Goal: Task Accomplishment & Management: Use online tool/utility

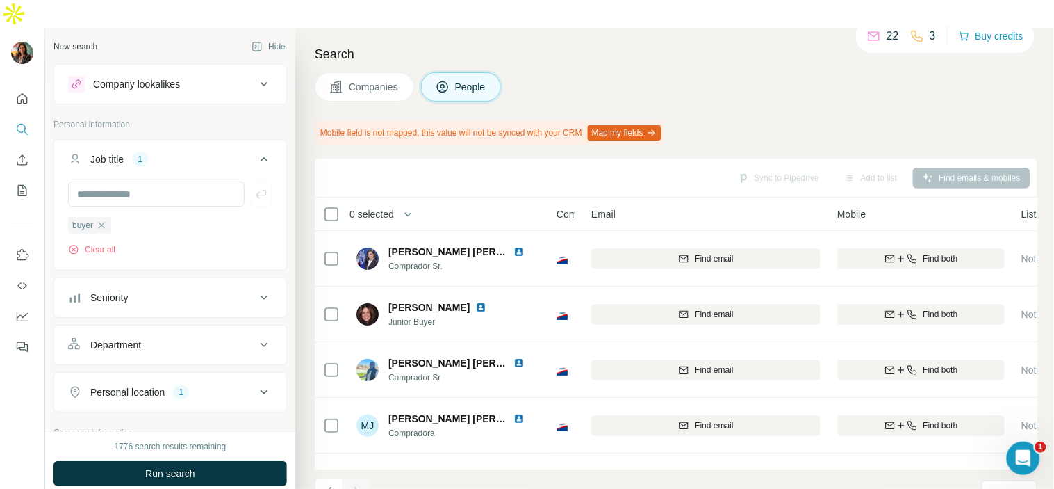
scroll to position [269, 0]
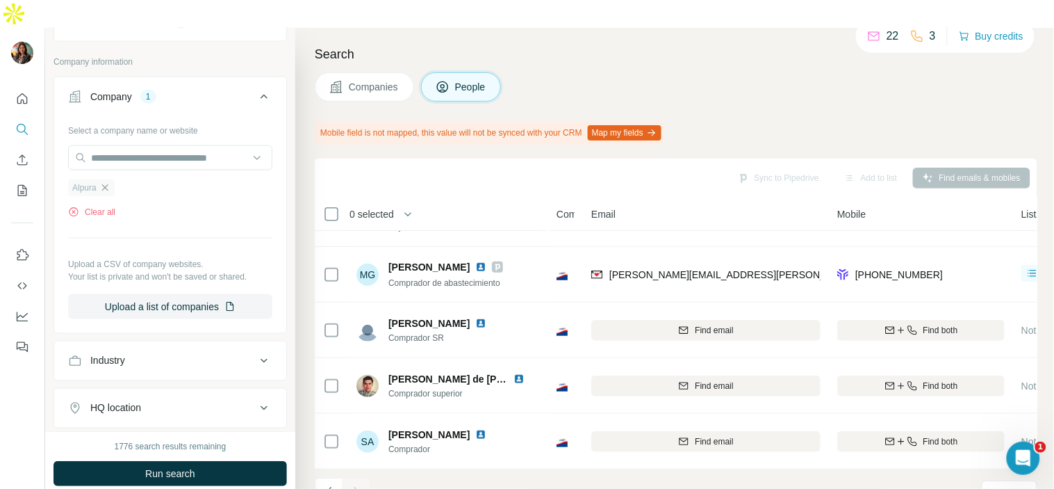
click at [107, 182] on icon "button" at bounding box center [104, 187] width 11 height 11
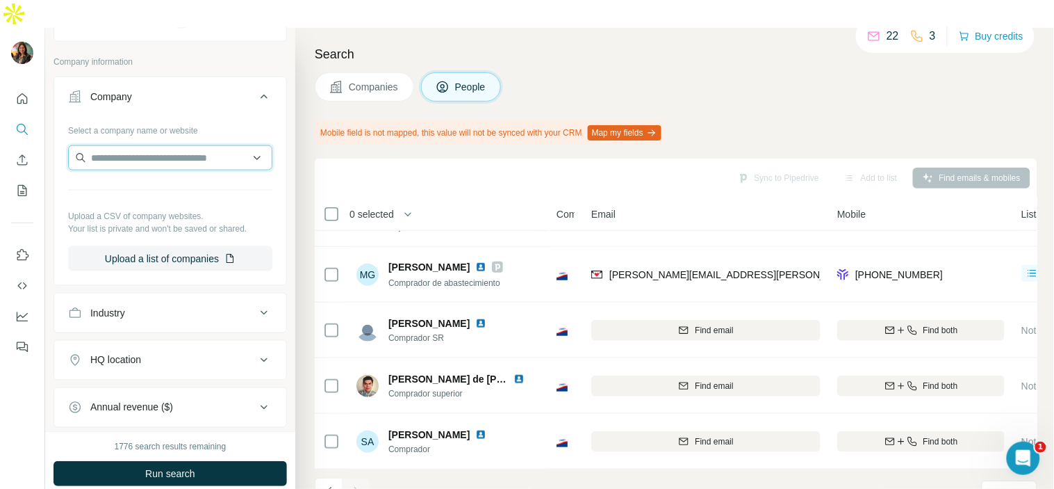
click at [122, 145] on input "text" at bounding box center [170, 157] width 204 height 25
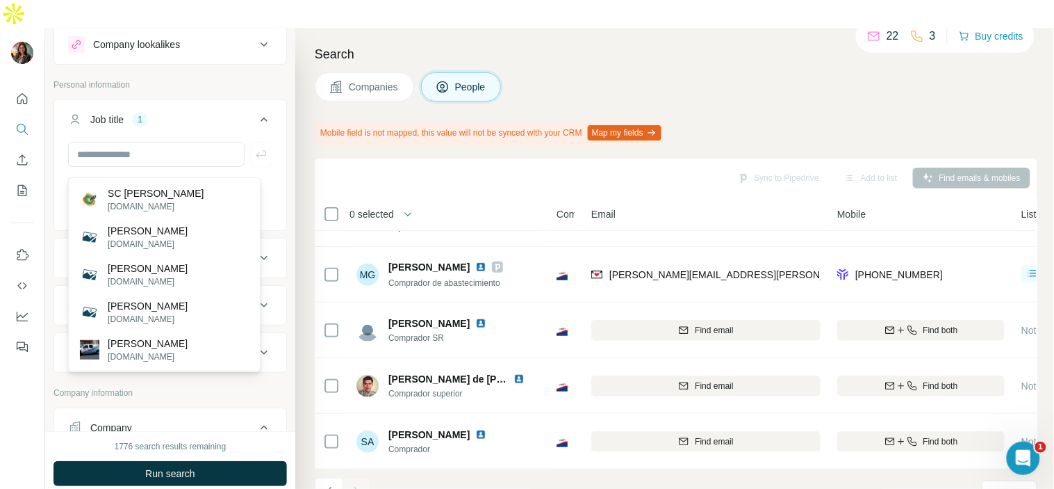
scroll to position [10, 0]
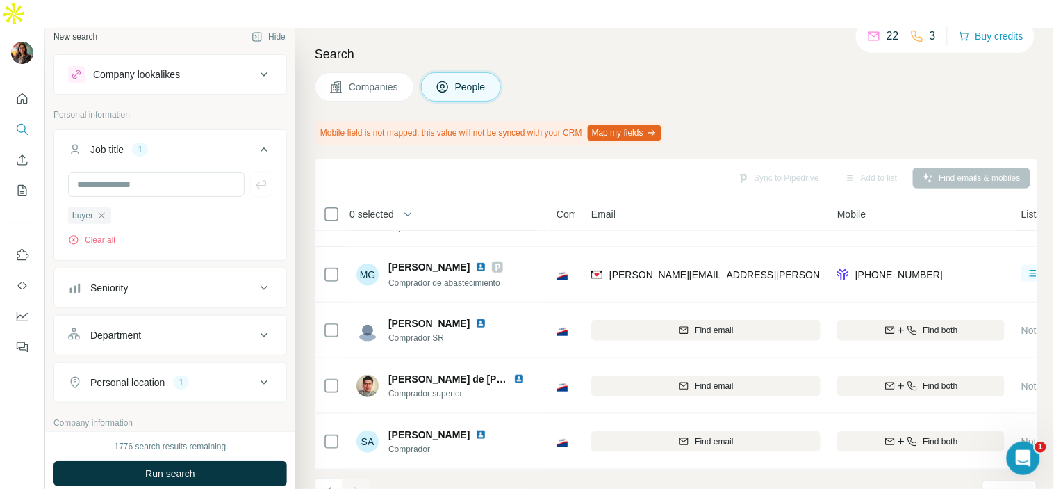
type input "**********"
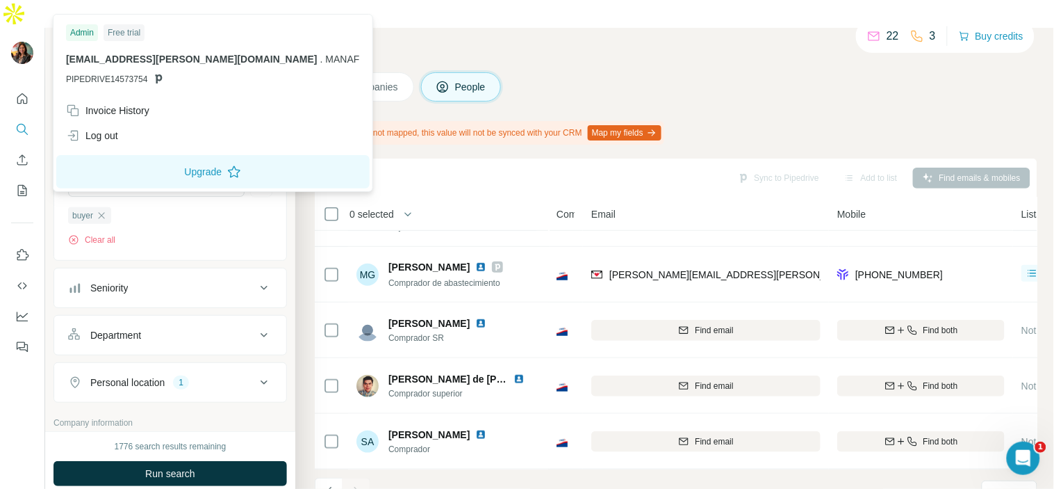
click at [21, 42] on img at bounding box center [22, 53] width 22 height 22
click at [144, 57] on span "[EMAIL_ADDRESS][PERSON_NAME][DOMAIN_NAME]" at bounding box center [192, 59] width 252 height 11
click at [131, 33] on div "Free trial" at bounding box center [124, 32] width 41 height 17
click at [82, 31] on div "Admin" at bounding box center [82, 32] width 32 height 17
click at [113, 26] on div "Free trial" at bounding box center [124, 32] width 41 height 17
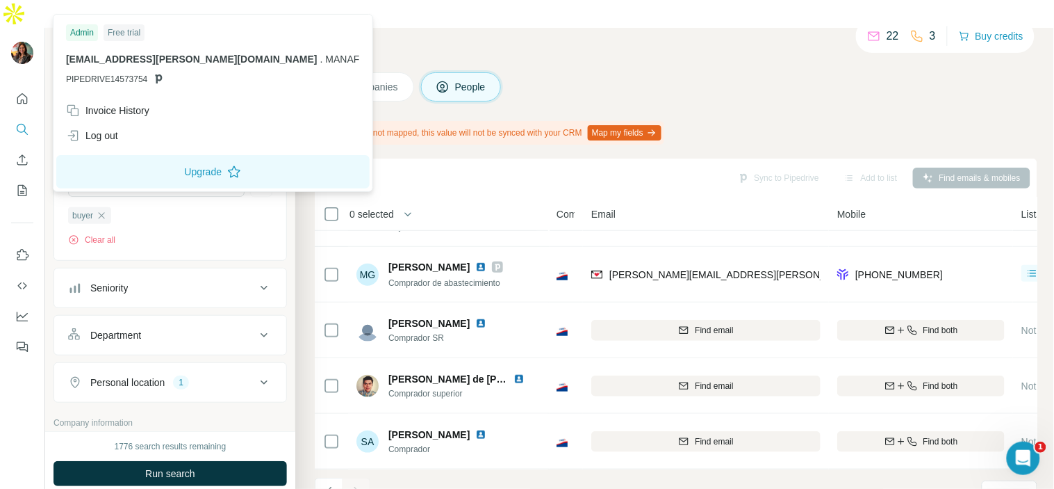
click at [113, 35] on div "Free trial" at bounding box center [124, 32] width 41 height 17
click at [361, 121] on div "Mobile field is not mapped, this value will not be synced with your CRM Map my …" at bounding box center [490, 133] width 350 height 24
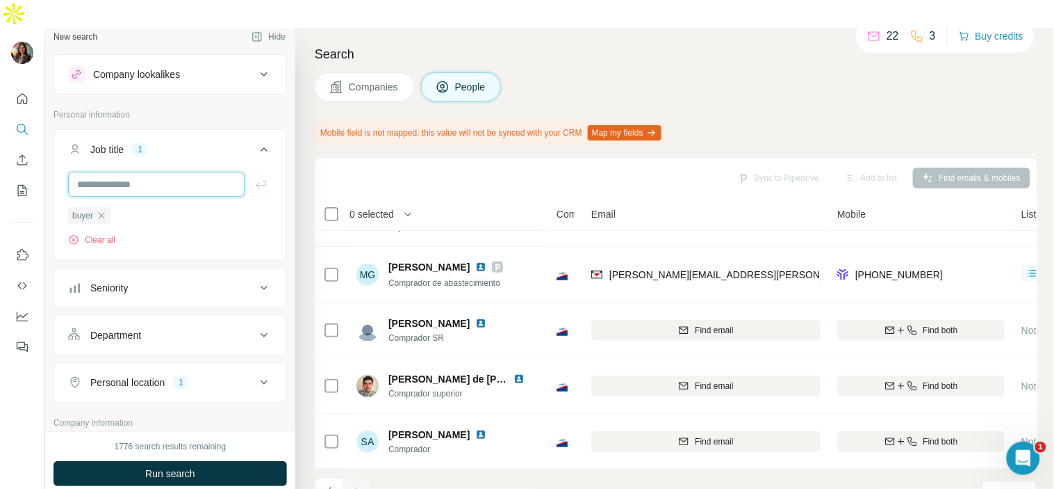
click at [183, 172] on input "text" at bounding box center [156, 184] width 177 height 25
click at [106, 210] on icon "button" at bounding box center [101, 215] width 11 height 11
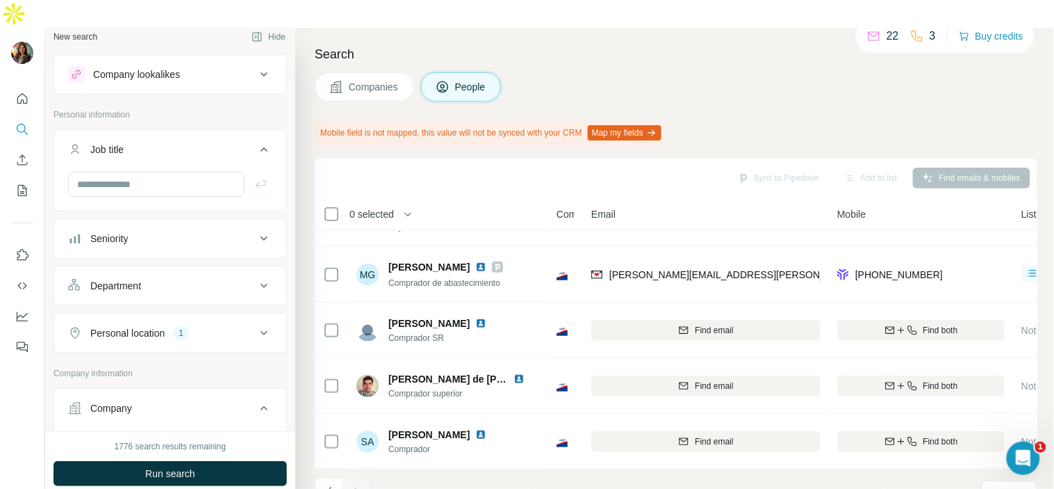
click at [125, 172] on div at bounding box center [170, 190] width 232 height 36
click at [119, 172] on input "text" at bounding box center [156, 184] width 177 height 25
type input "**********"
drag, startPoint x: 119, startPoint y: 164, endPoint x: 111, endPoint y: 152, distance: 14.7
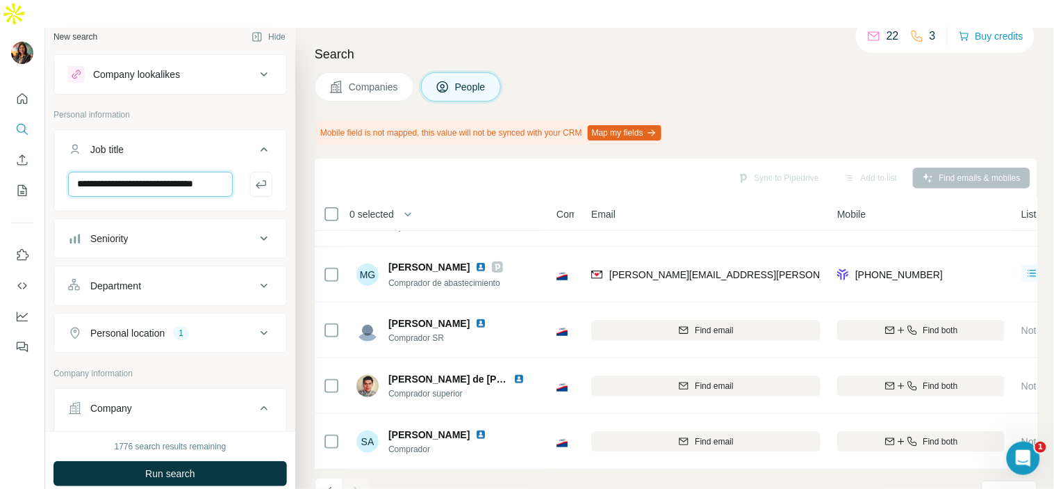
click at [111, 172] on input "**********" at bounding box center [150, 184] width 165 height 25
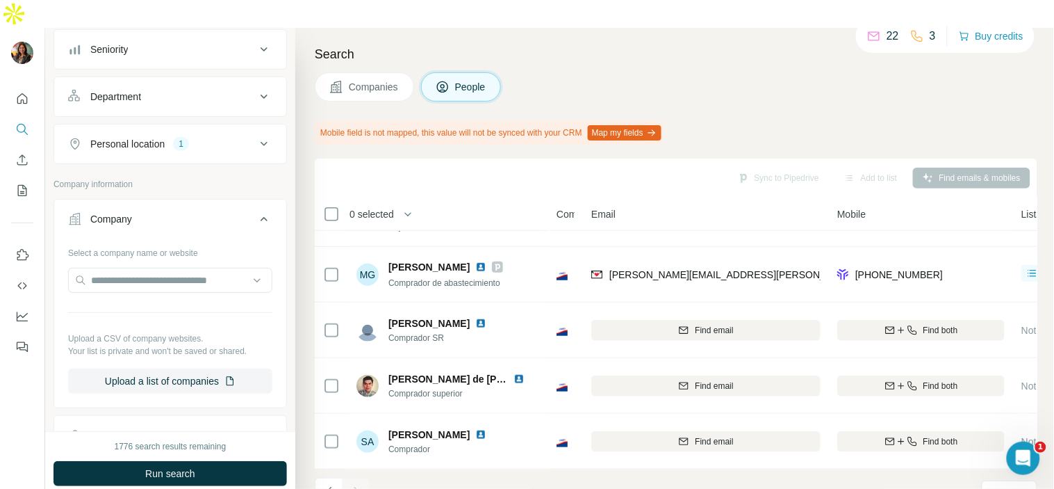
scroll to position [209, 0]
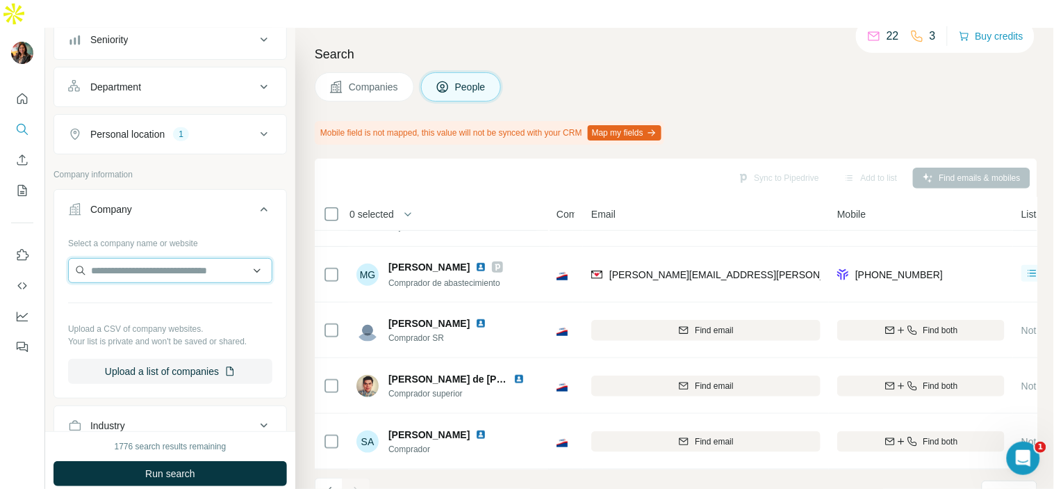
click at [156, 258] on input "text" at bounding box center [170, 270] width 204 height 25
paste input "**********"
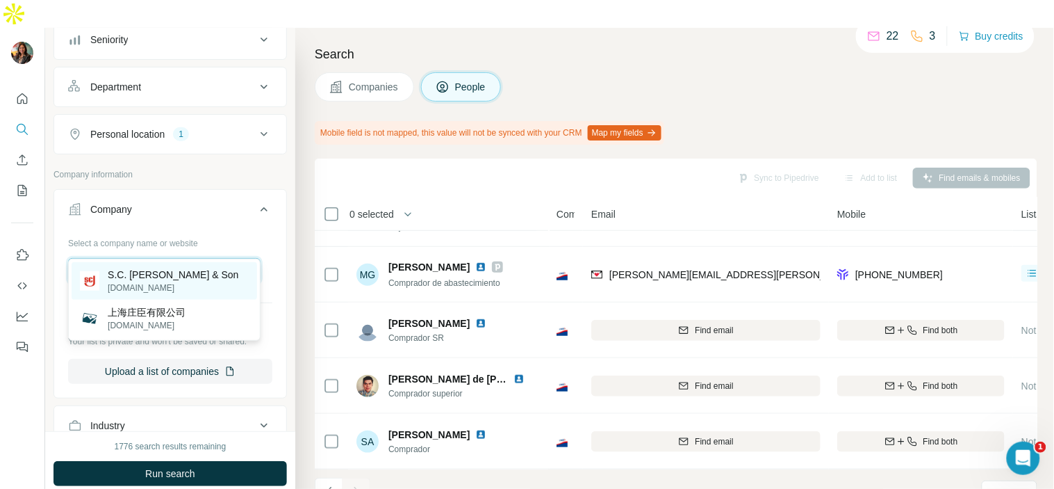
type input "**********"
click at [197, 288] on p "scjohnson.com" at bounding box center [173, 288] width 131 height 13
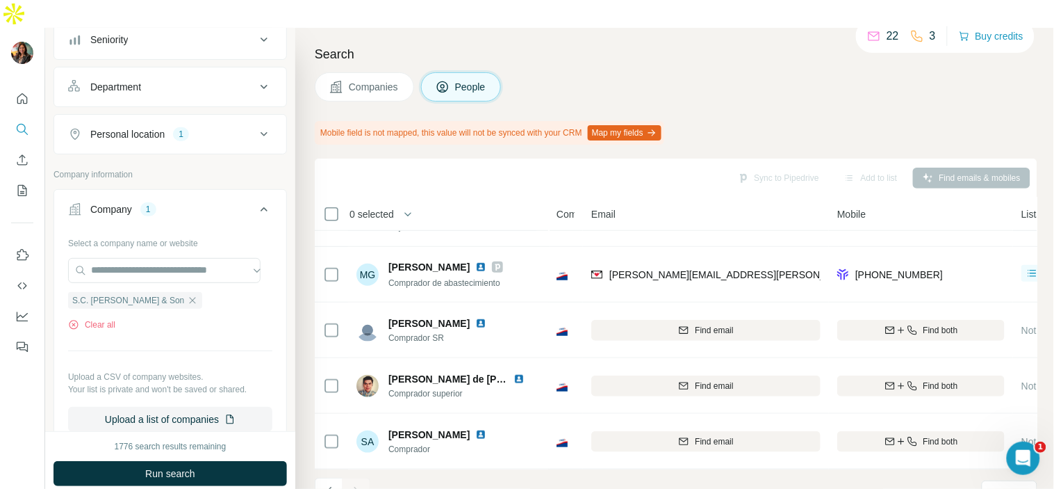
scroll to position [0, 0]
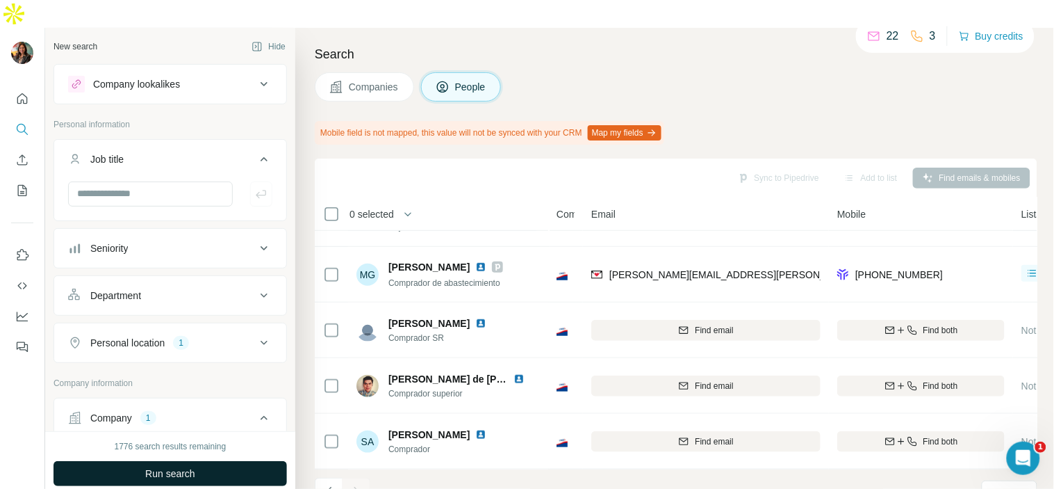
click at [183, 466] on span "Run search" at bounding box center [170, 473] width 50 height 14
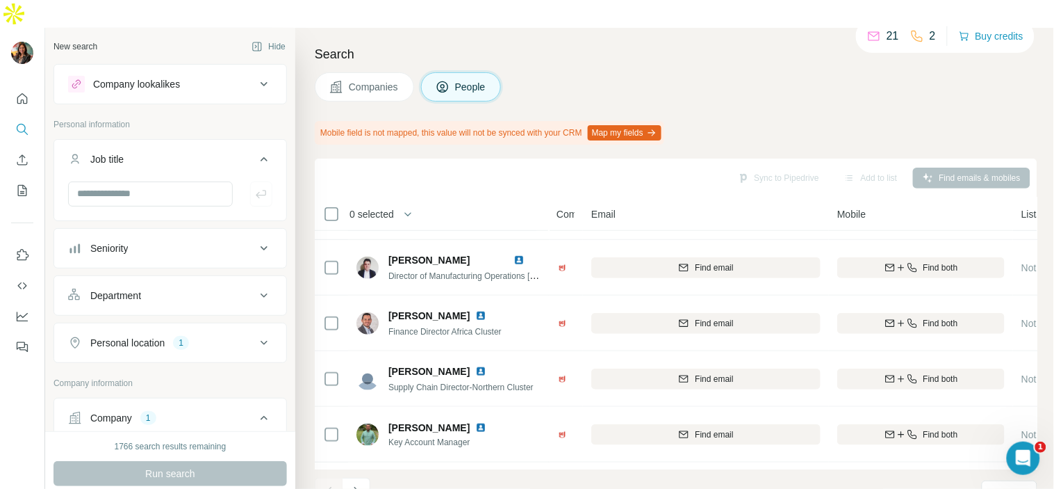
click at [242, 279] on button "Department" at bounding box center [170, 295] width 232 height 33
click at [242, 279] on button "Department" at bounding box center [170, 298] width 232 height 39
click at [142, 181] on input "text" at bounding box center [150, 193] width 165 height 25
type input "**********"
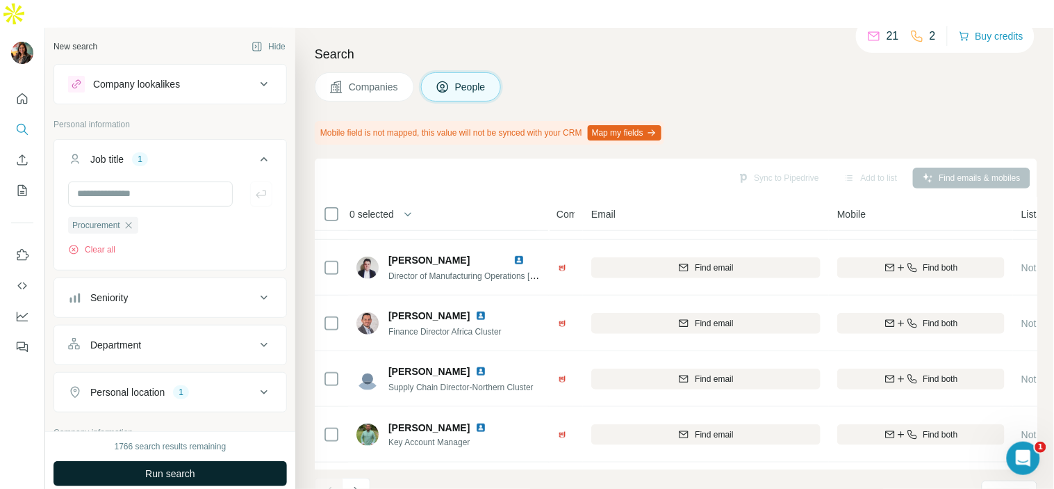
click at [126, 461] on button "Run search" at bounding box center [171, 473] width 234 height 25
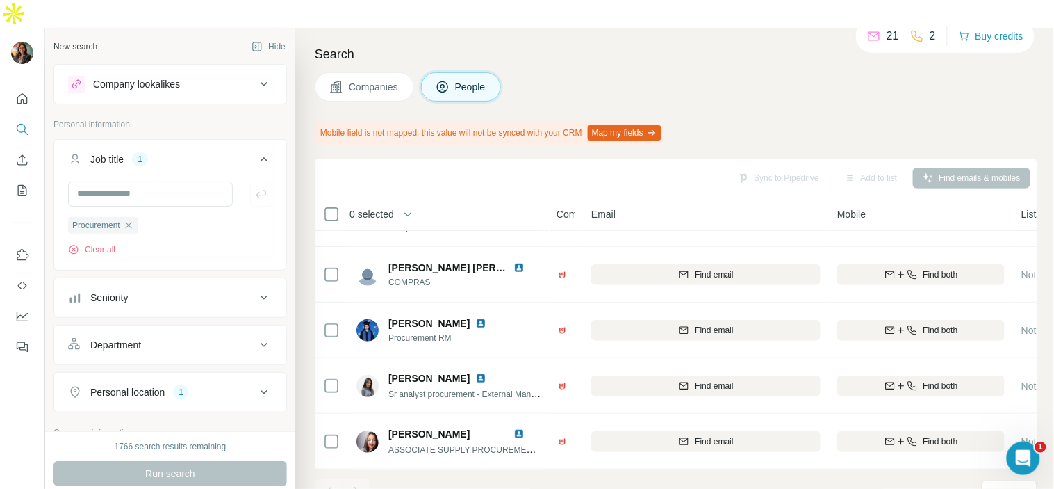
scroll to position [213, 0]
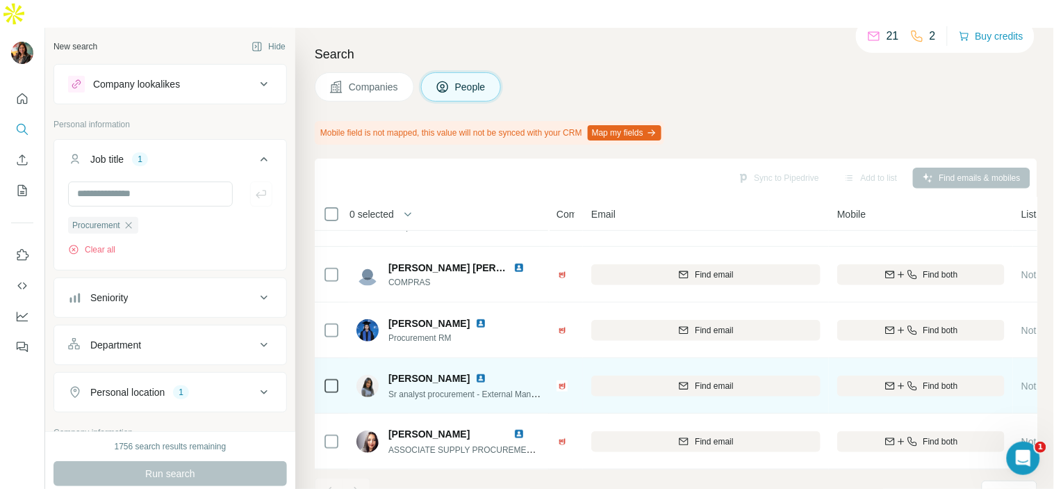
click at [475, 373] on img at bounding box center [480, 378] width 11 height 11
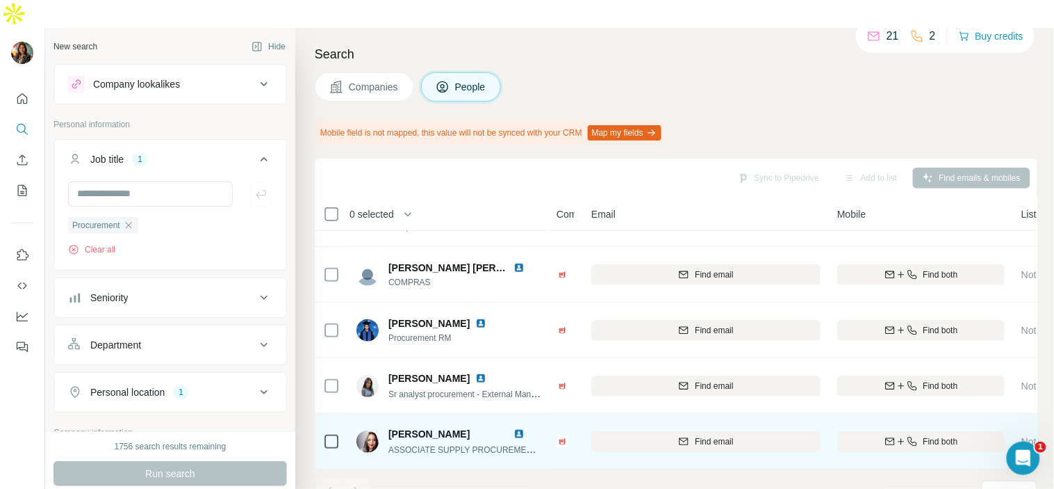
click at [515, 428] on img at bounding box center [519, 433] width 11 height 11
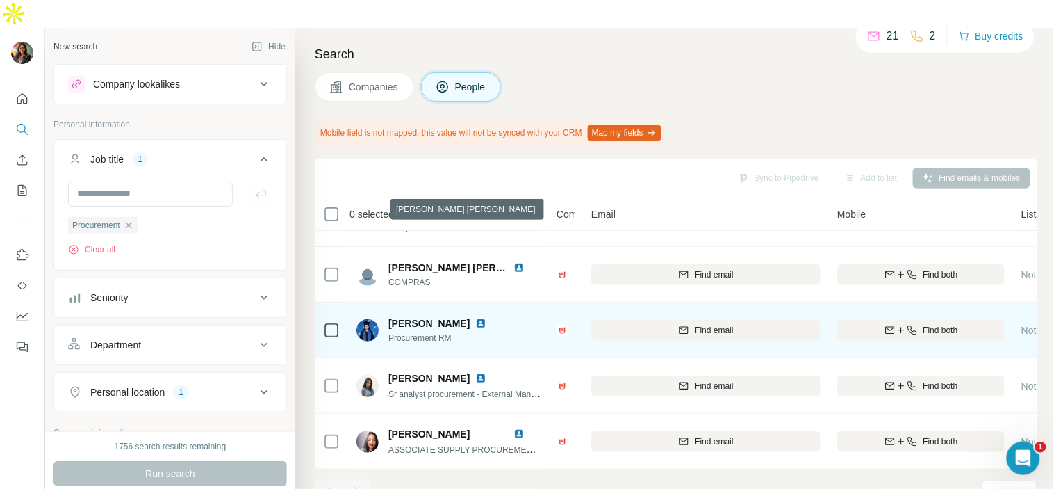
scroll to position [0, 0]
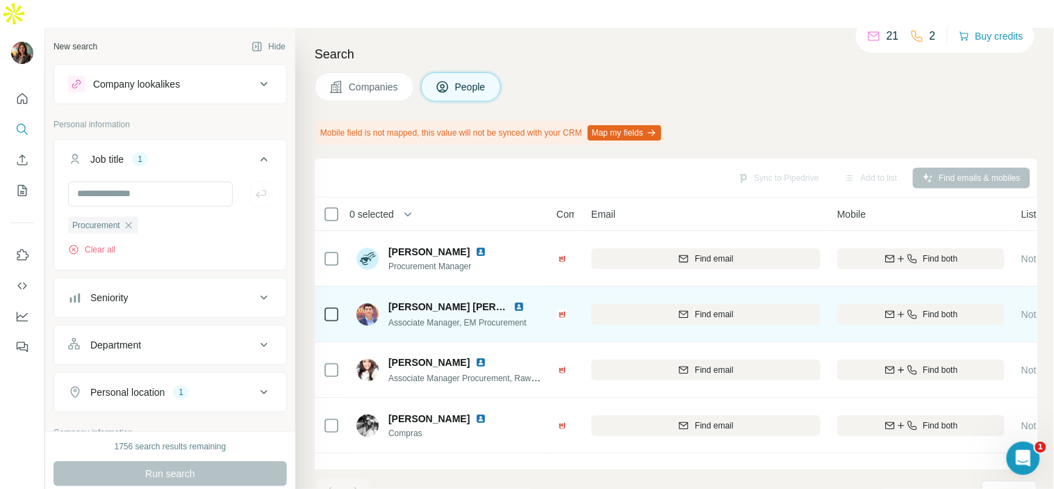
click at [517, 301] on img at bounding box center [519, 306] width 11 height 11
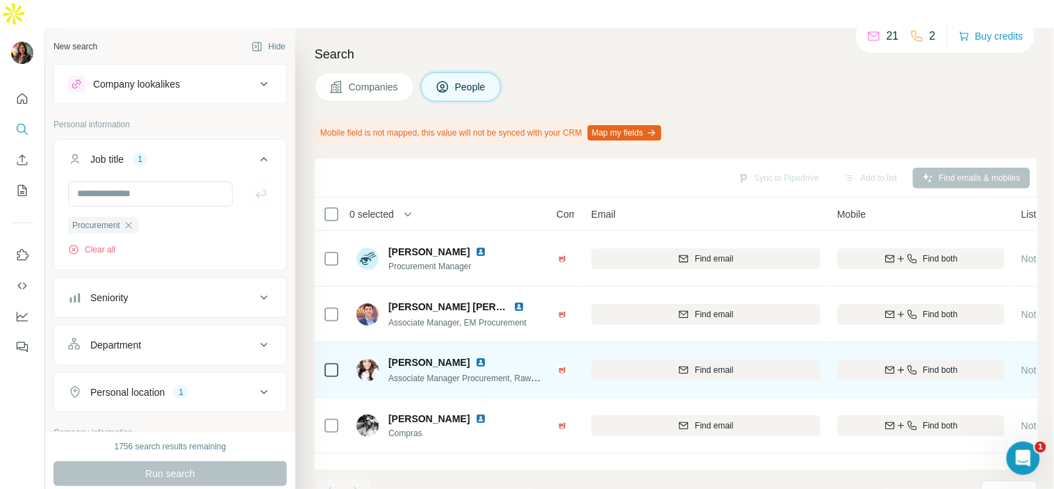
scroll to position [24, 0]
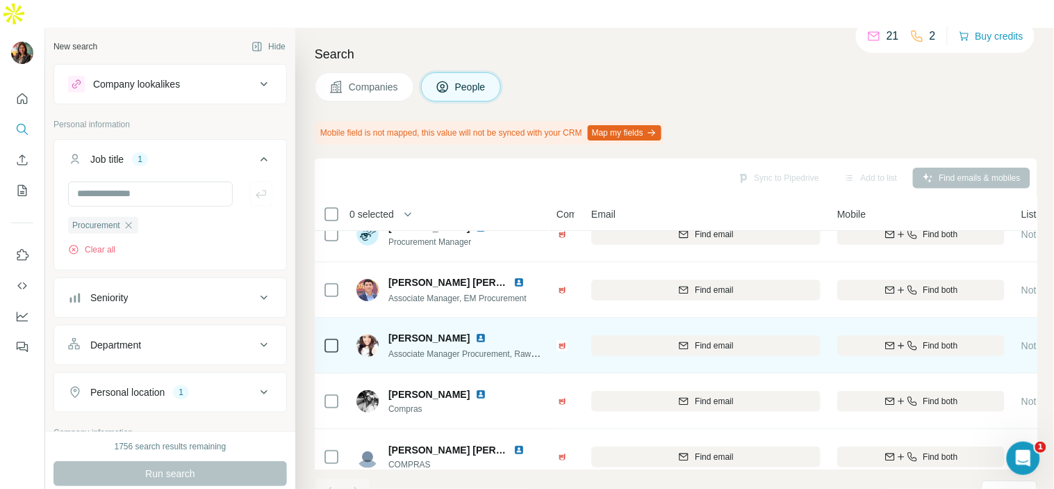
click at [475, 332] on img at bounding box center [480, 337] width 11 height 11
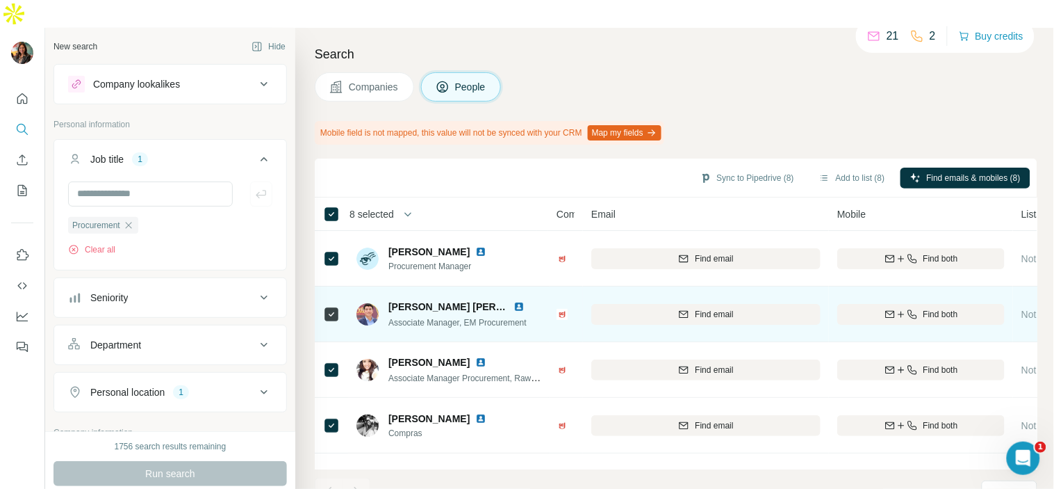
scroll to position [213, 0]
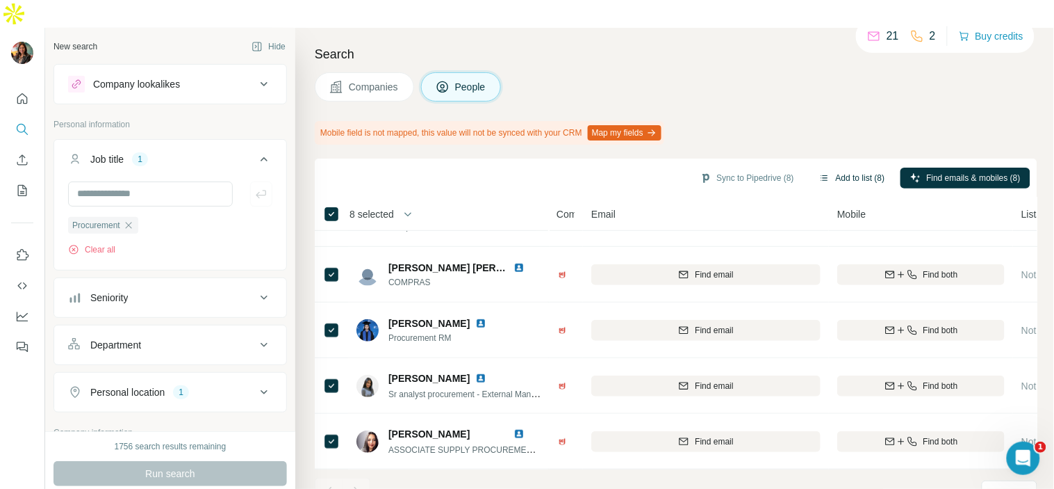
click at [846, 168] on button "Add to list (8)" at bounding box center [852, 178] width 85 height 21
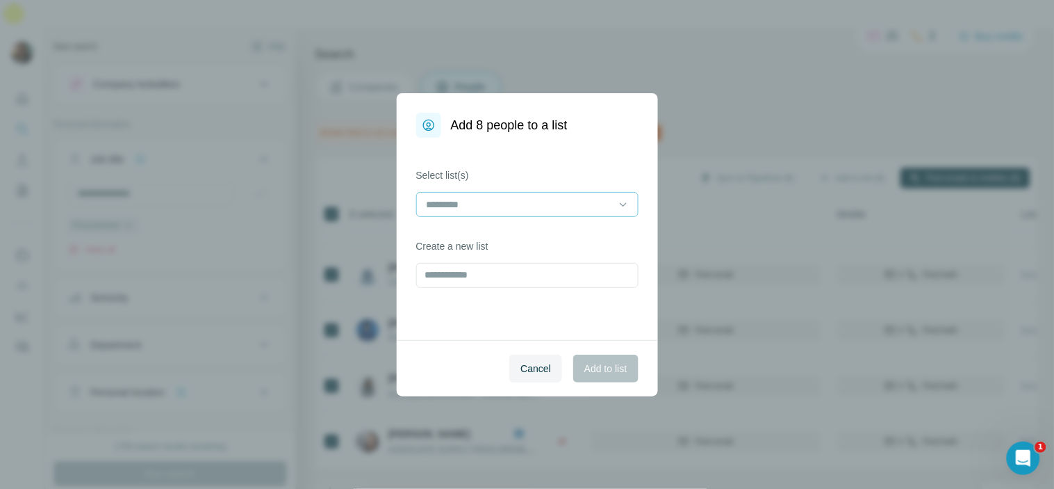
click at [568, 197] on input at bounding box center [519, 204] width 188 height 15
click at [445, 350] on div "Cancel Add to list" at bounding box center [527, 368] width 261 height 56
click at [466, 269] on input "text" at bounding box center [527, 275] width 222 height 25
type input "********"
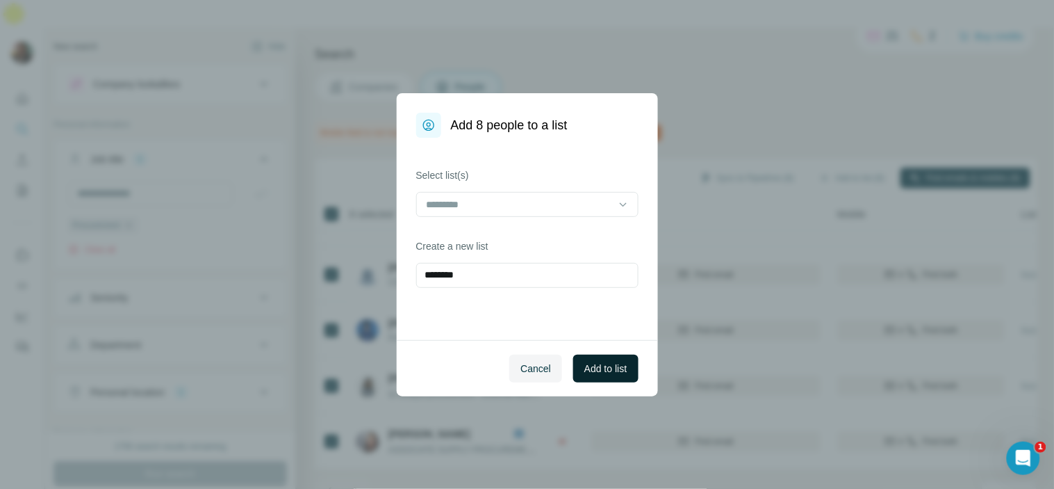
click at [599, 376] on button "Add to list" at bounding box center [605, 368] width 65 height 28
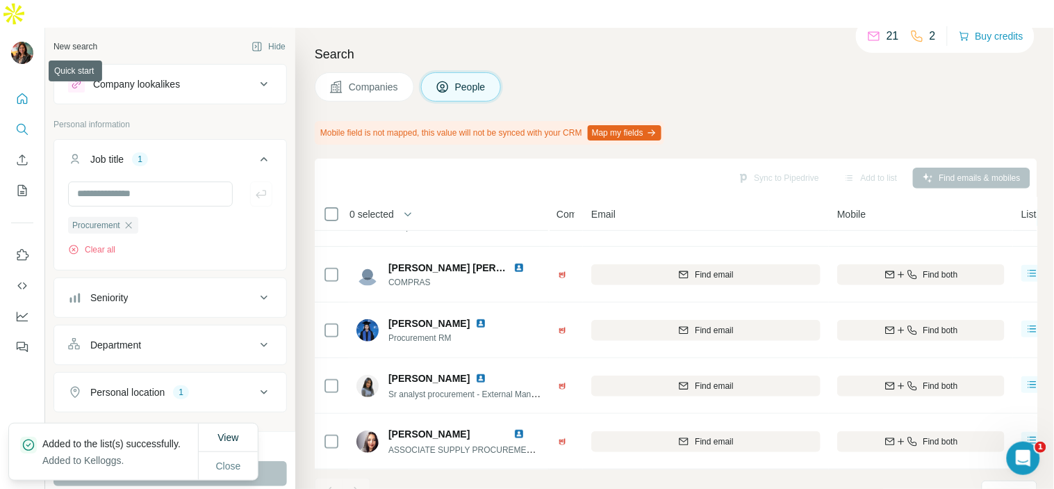
click at [19, 86] on button "Quick start" at bounding box center [22, 98] width 22 height 25
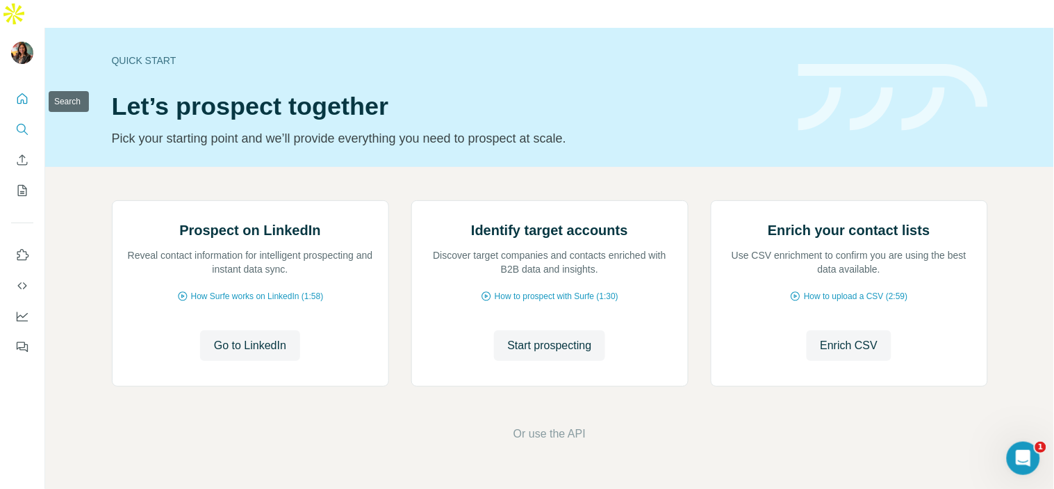
click at [22, 117] on button "Search" at bounding box center [22, 129] width 22 height 25
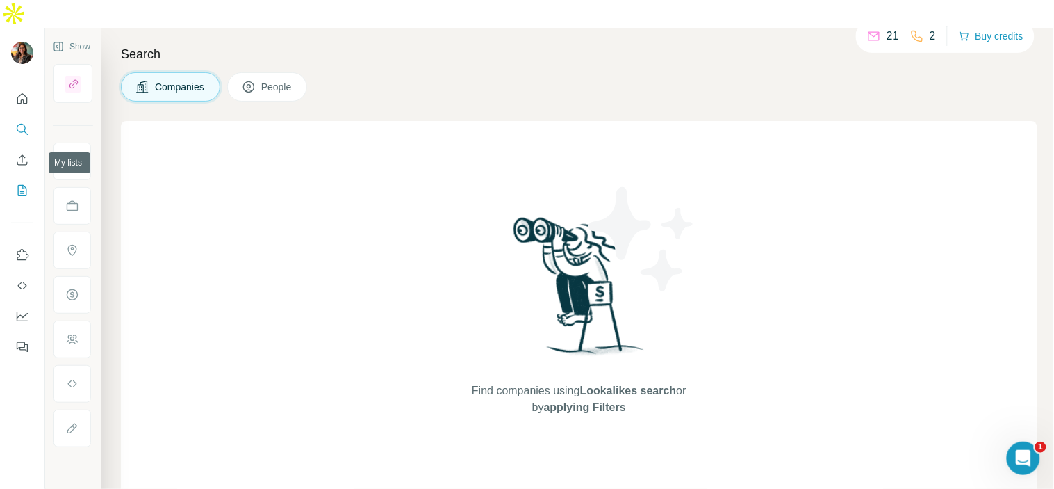
click at [32, 178] on button "My lists" at bounding box center [22, 190] width 22 height 25
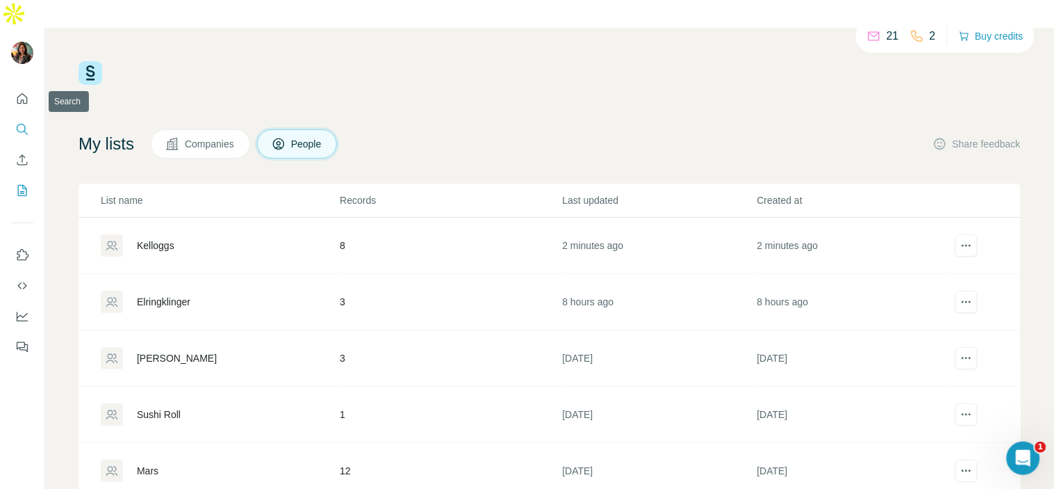
click at [33, 117] on button "Search" at bounding box center [22, 129] width 22 height 25
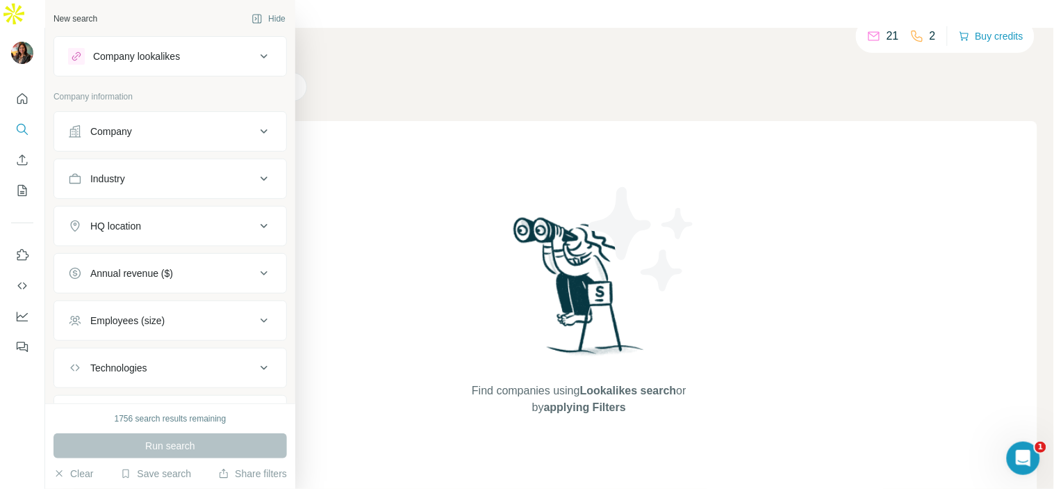
click at [142, 134] on div "Company" at bounding box center [162, 131] width 188 height 14
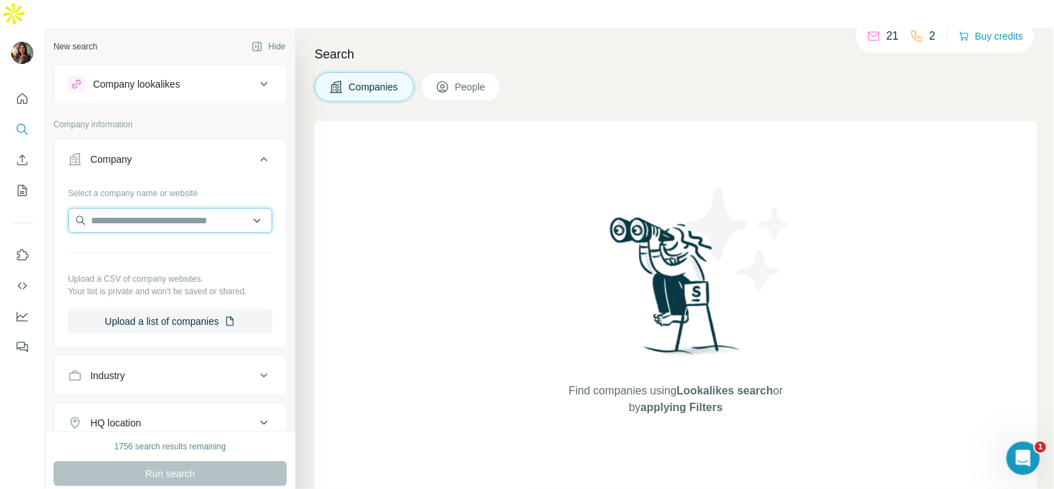
click at [147, 208] on input "text" at bounding box center [170, 220] width 204 height 25
type input "*"
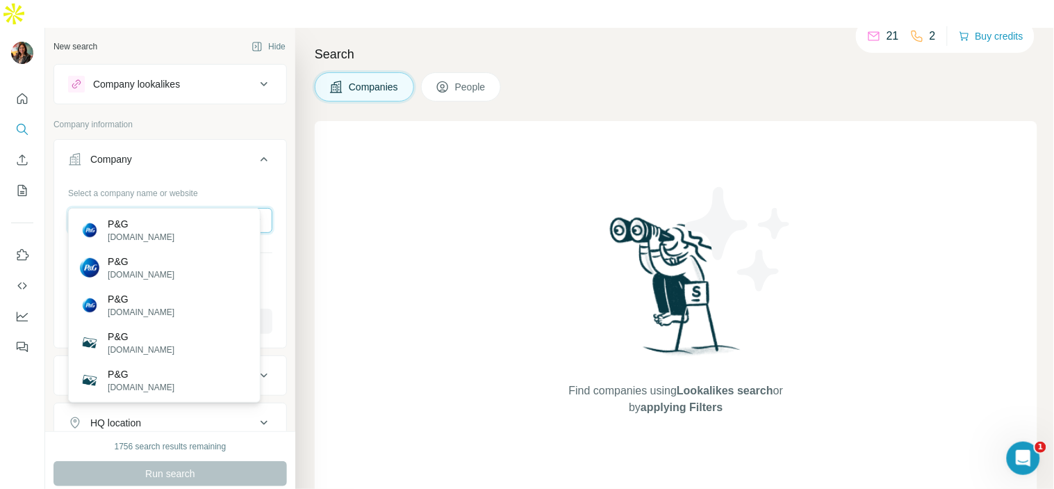
click at [179, 208] on input "***" at bounding box center [170, 220] width 204 height 25
type input "*"
paste input "**********"
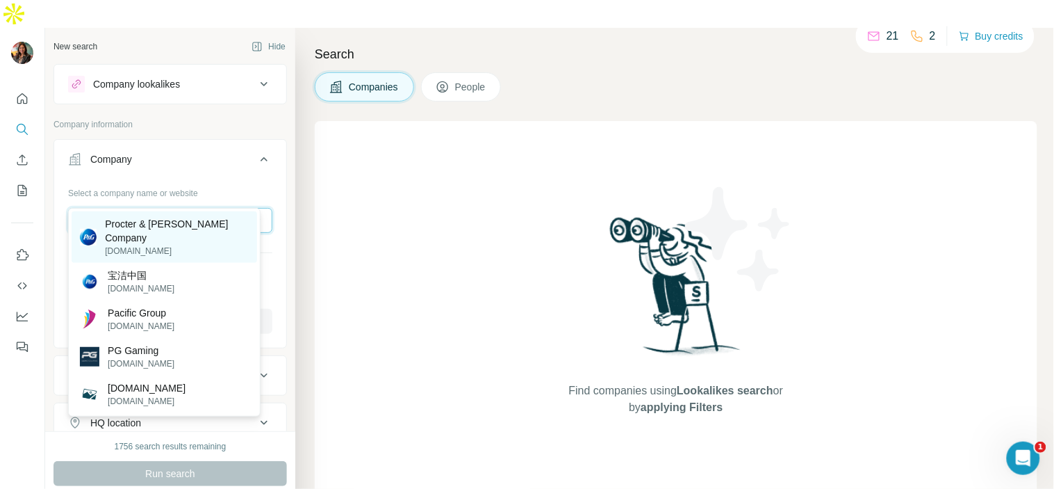
type input "**********"
click at [190, 228] on p "Procter & Gamble Company" at bounding box center [177, 231] width 144 height 28
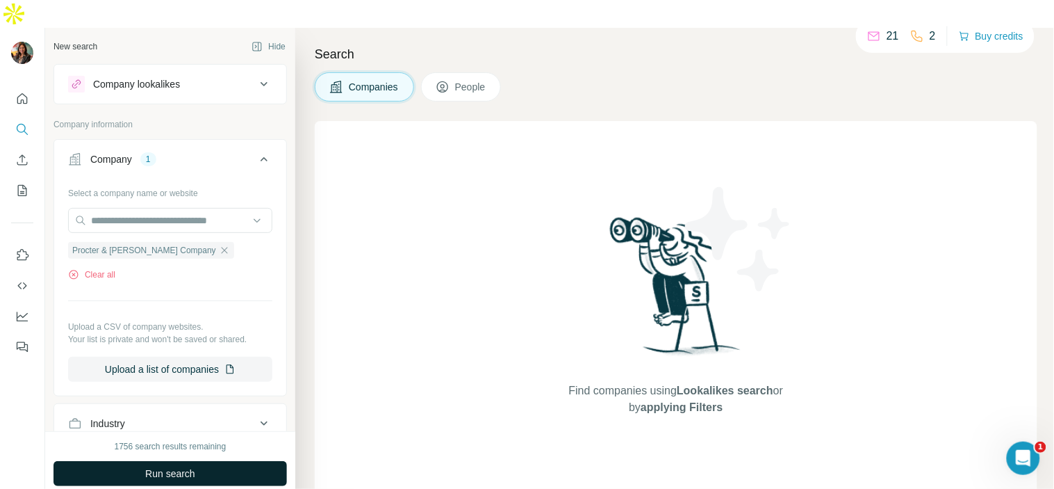
click at [209, 461] on button "Run search" at bounding box center [171, 473] width 234 height 25
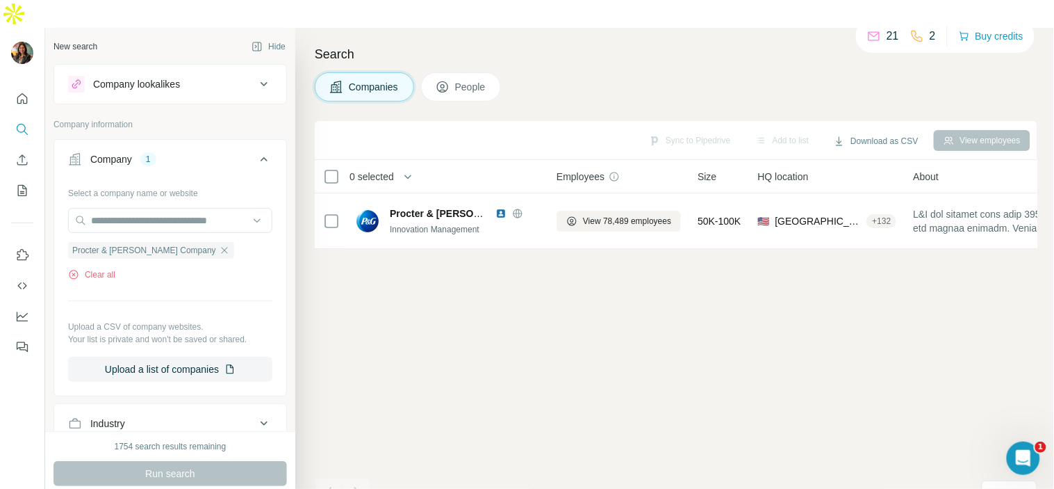
click at [466, 72] on button "People" at bounding box center [461, 86] width 81 height 29
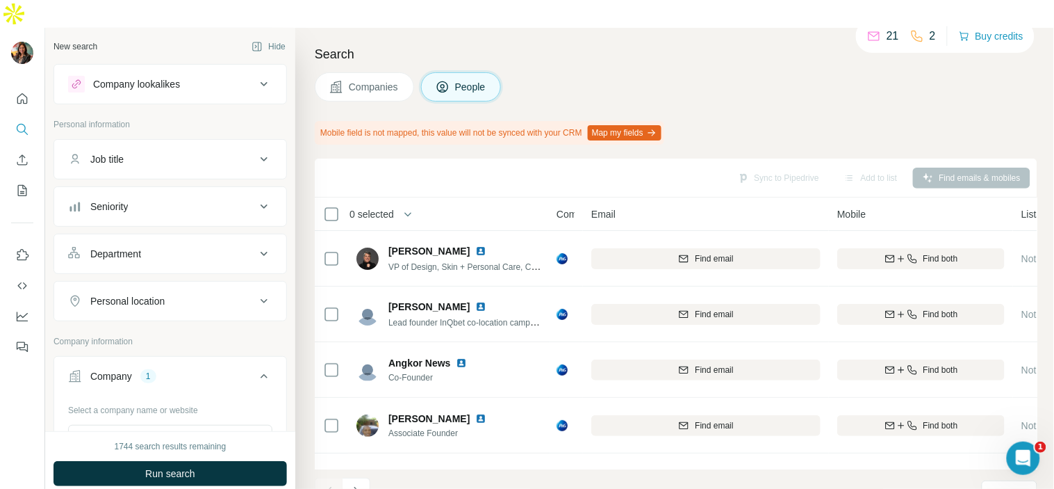
click at [210, 142] on button "Job title" at bounding box center [170, 158] width 232 height 33
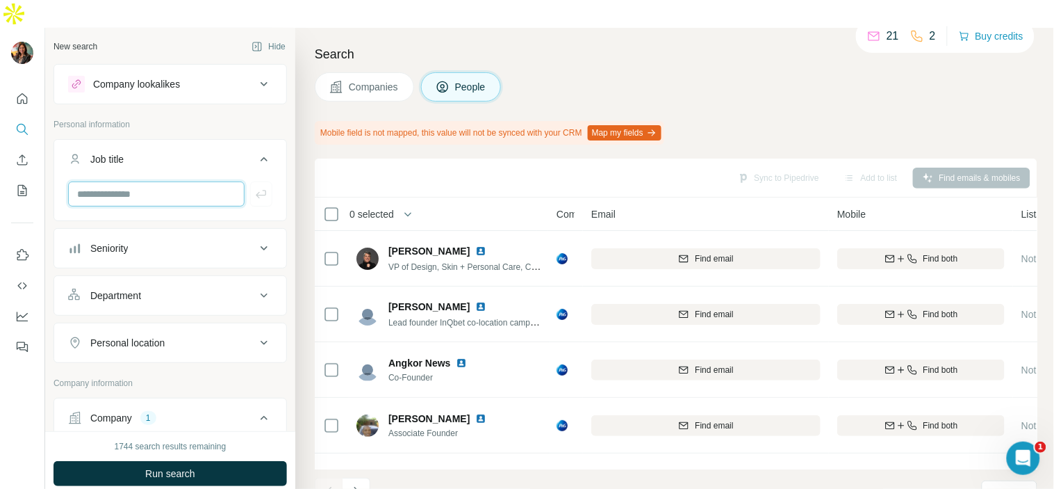
click at [172, 181] on input "text" at bounding box center [156, 193] width 177 height 25
type input "*"
type input "**********"
click at [259, 181] on button "button" at bounding box center [261, 193] width 22 height 25
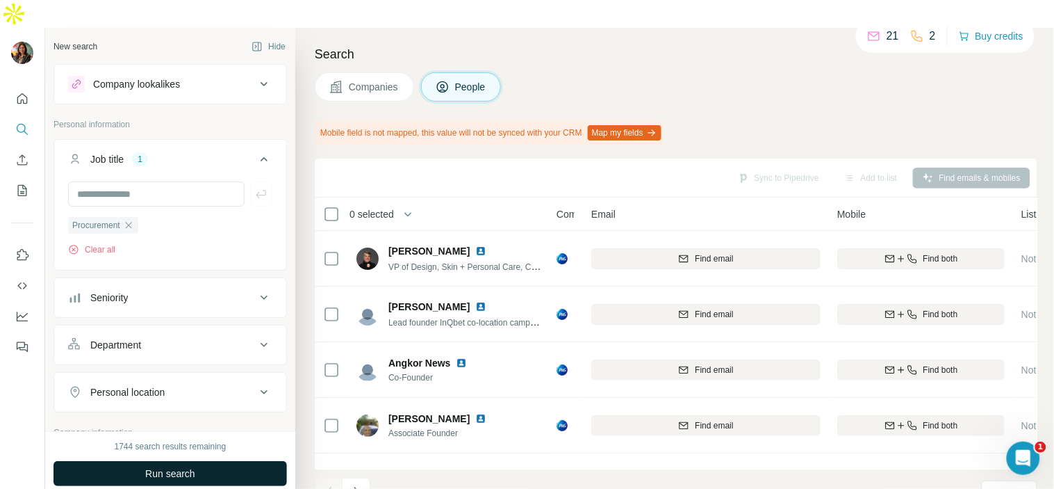
click at [250, 461] on button "Run search" at bounding box center [171, 473] width 234 height 25
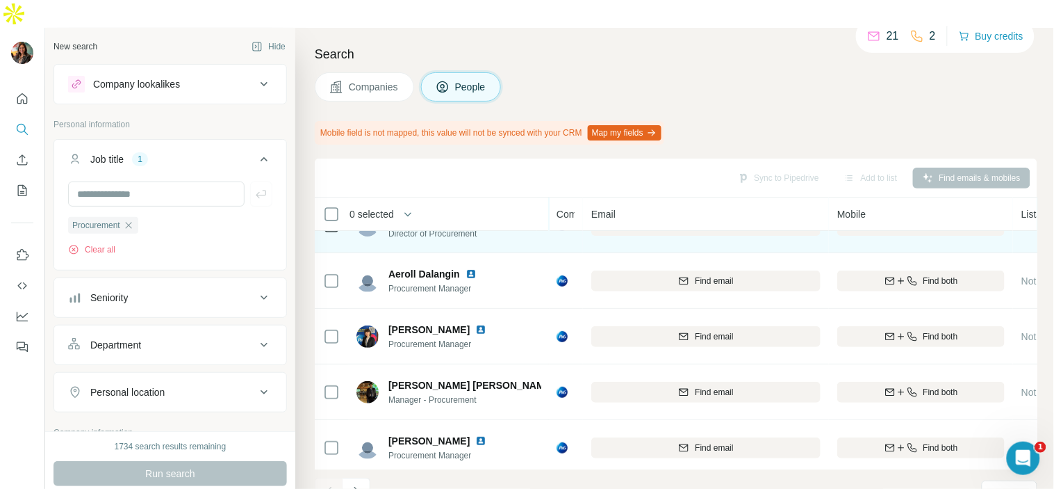
scroll to position [90, 0]
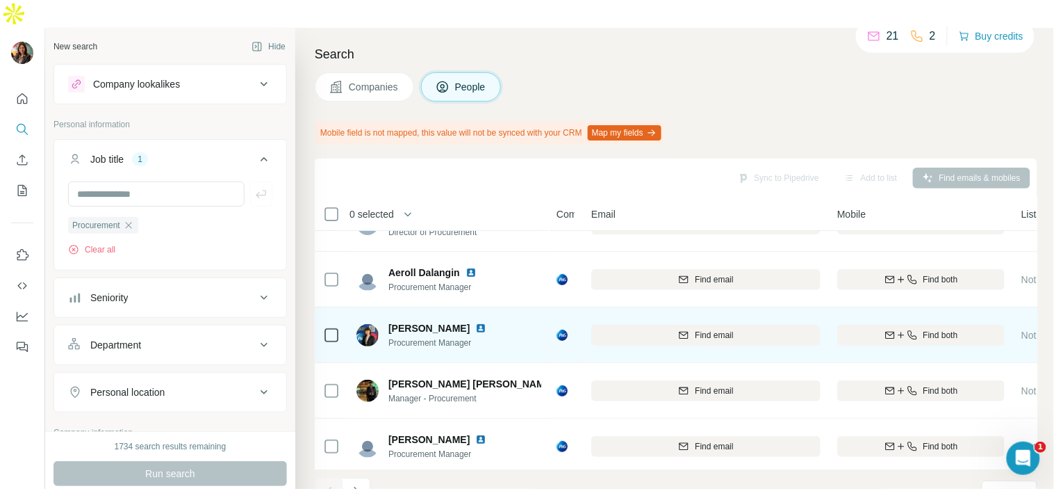
click at [487, 323] on img at bounding box center [480, 328] width 11 height 11
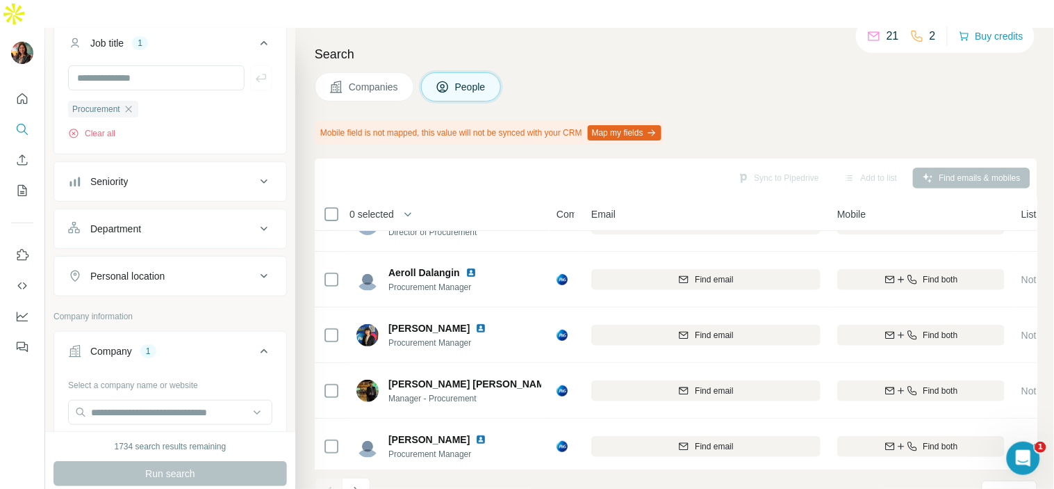
scroll to position [118, 0]
click at [210, 267] on div "Personal location" at bounding box center [162, 274] width 188 height 14
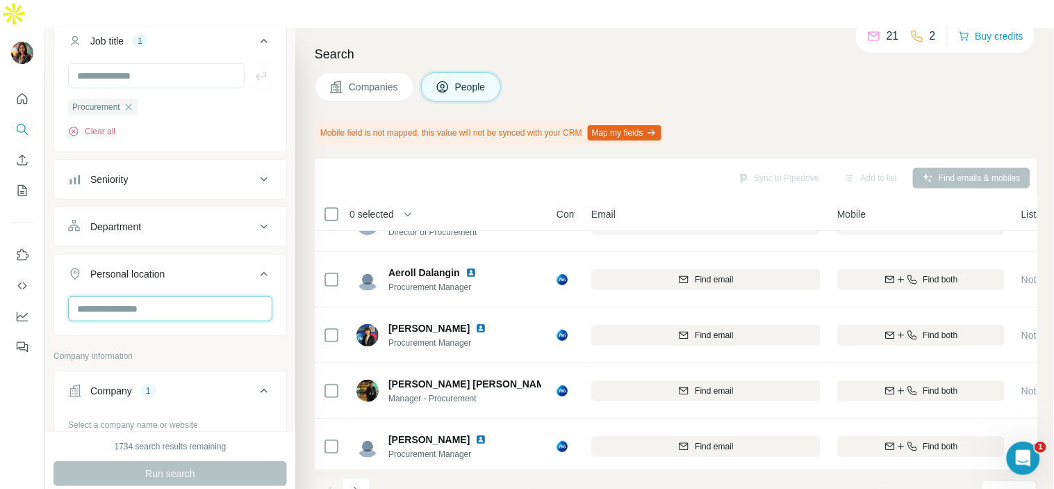
click at [170, 296] on input "text" at bounding box center [170, 308] width 204 height 25
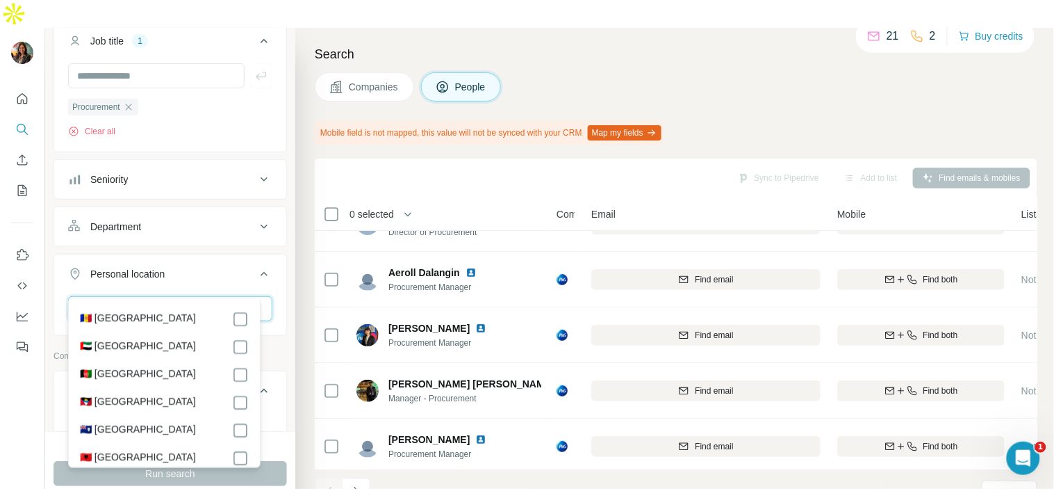
type input "*"
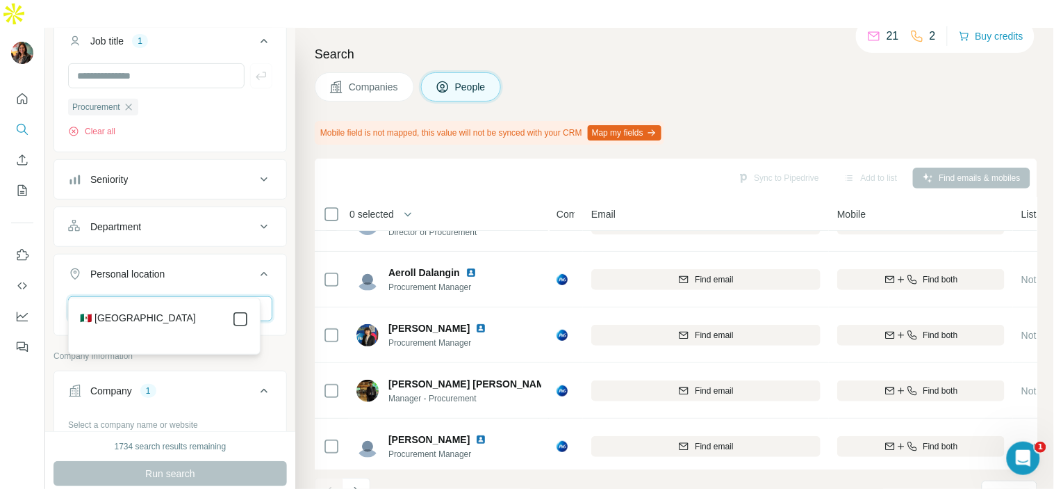
type input "***"
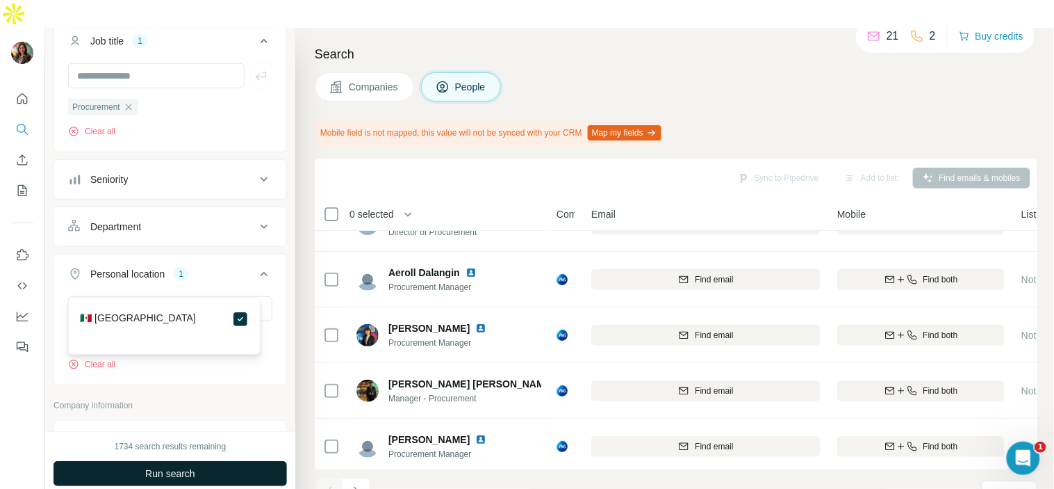
click at [229, 461] on button "Run search" at bounding box center [171, 473] width 234 height 25
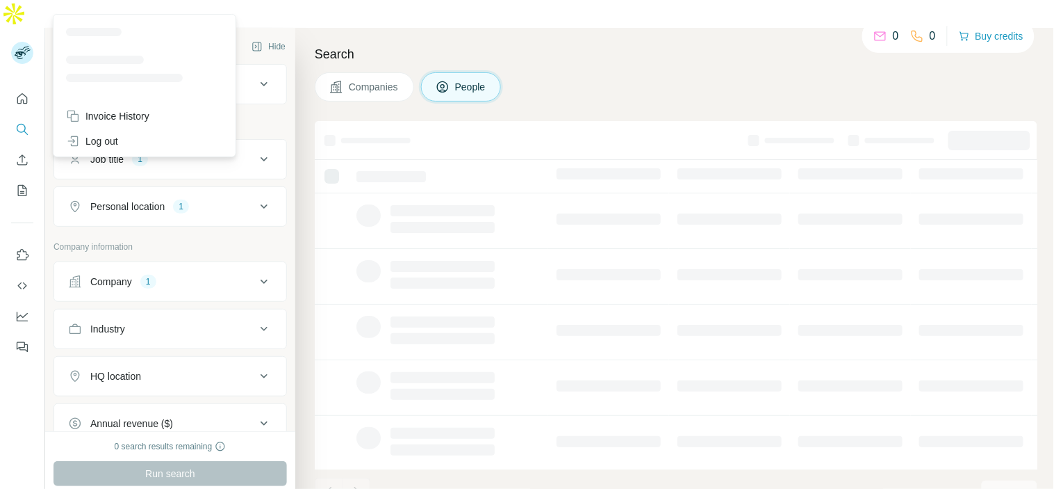
click at [25, 42] on rect at bounding box center [22, 53] width 22 height 22
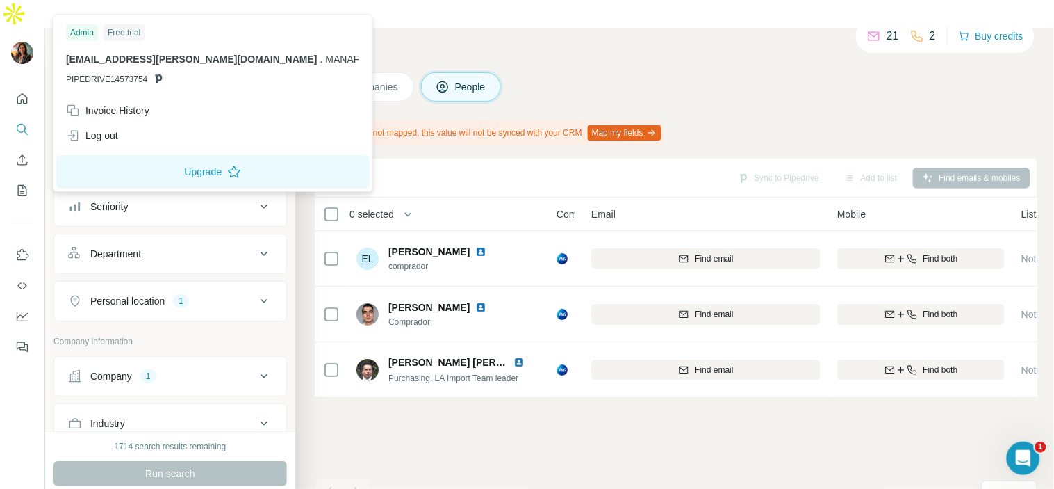
click at [573, 72] on div "Companies People" at bounding box center [676, 86] width 723 height 29
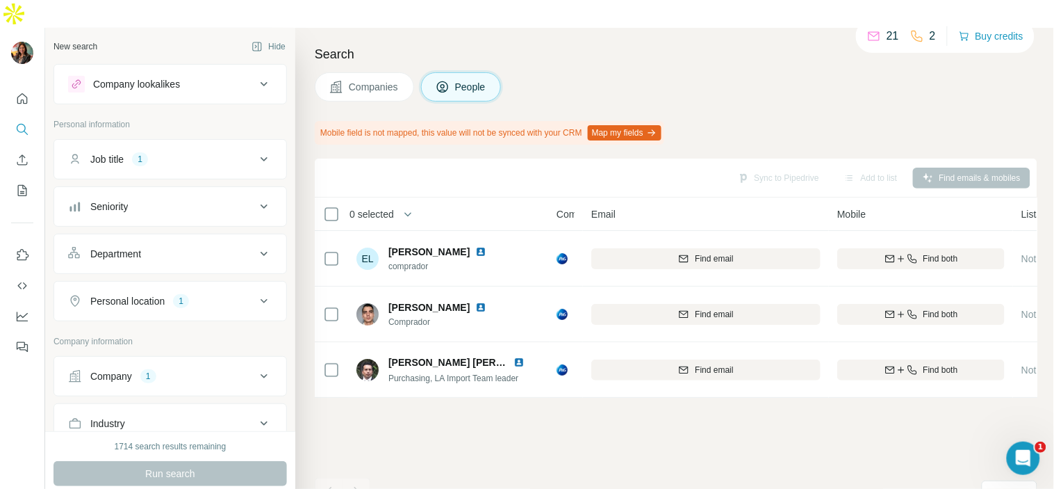
click at [124, 152] on div "Job title" at bounding box center [106, 159] width 33 height 14
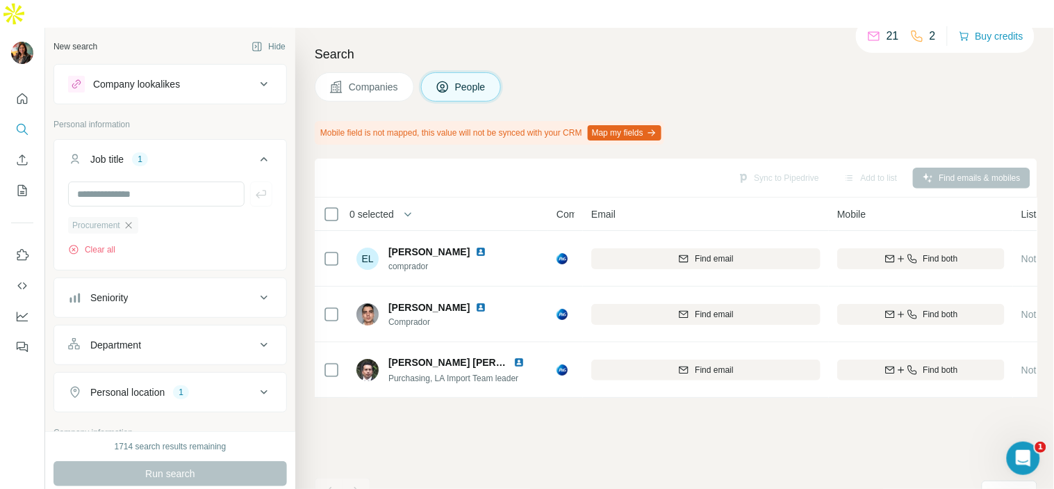
click at [131, 222] on icon "button" at bounding box center [128, 225] width 6 height 6
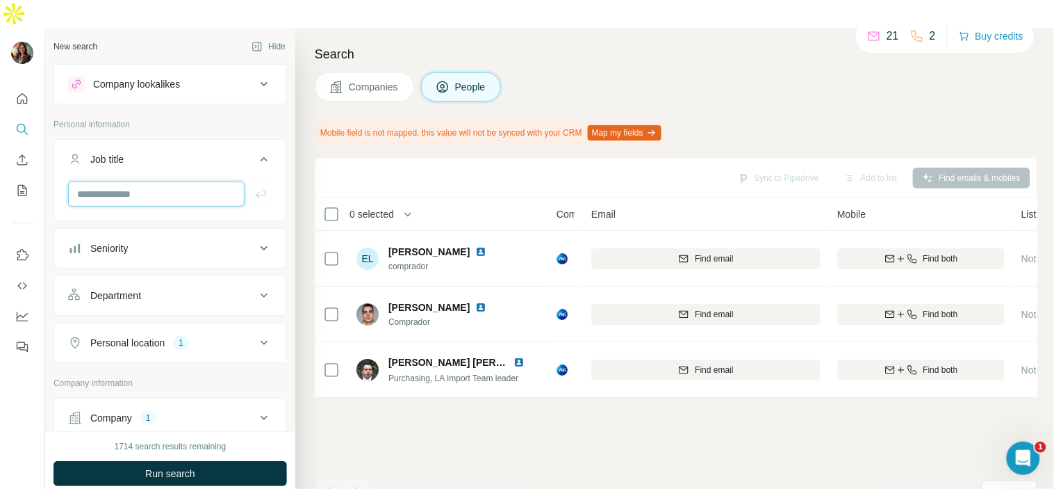
click at [147, 181] on input "text" at bounding box center [156, 193] width 177 height 25
type input "**********"
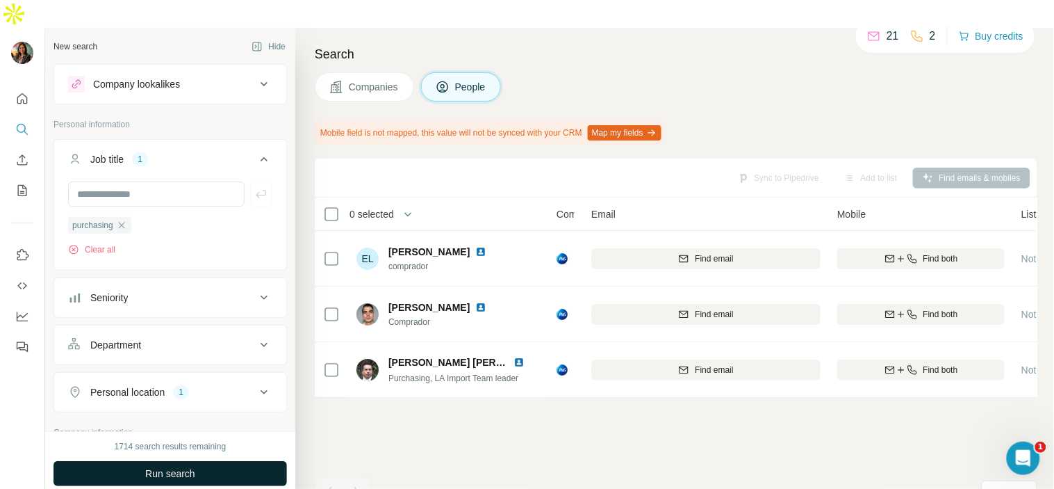
click at [163, 466] on span "Run search" at bounding box center [170, 473] width 50 height 14
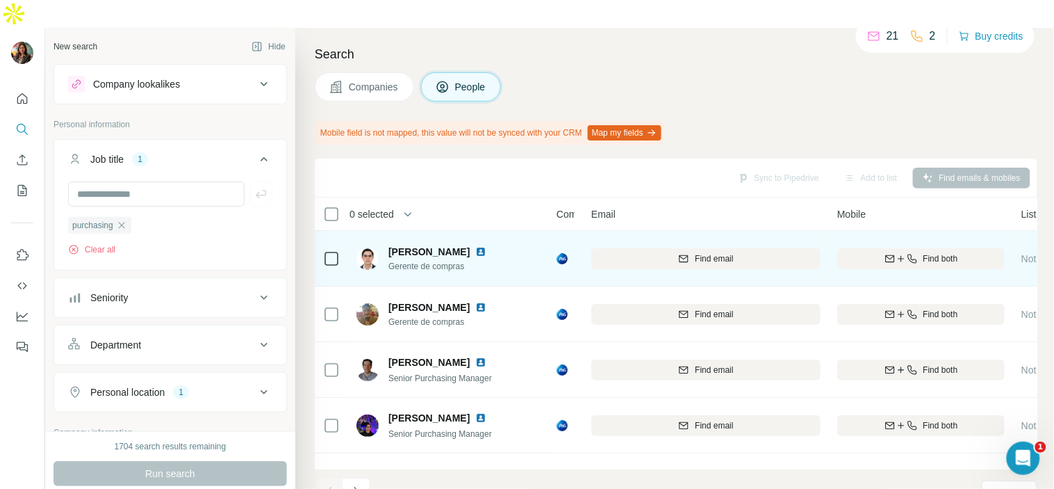
click at [487, 246] on img at bounding box center [480, 251] width 11 height 11
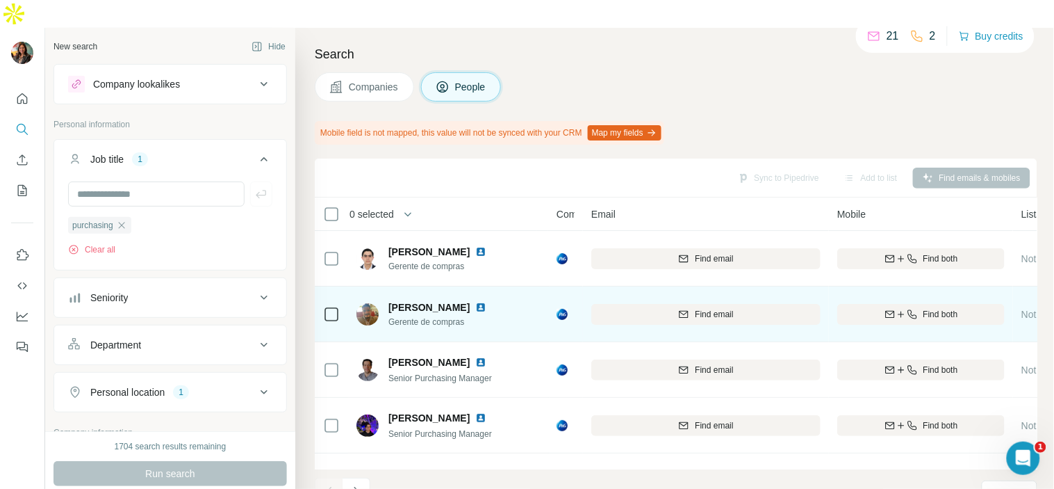
click at [487, 302] on img at bounding box center [480, 307] width 11 height 11
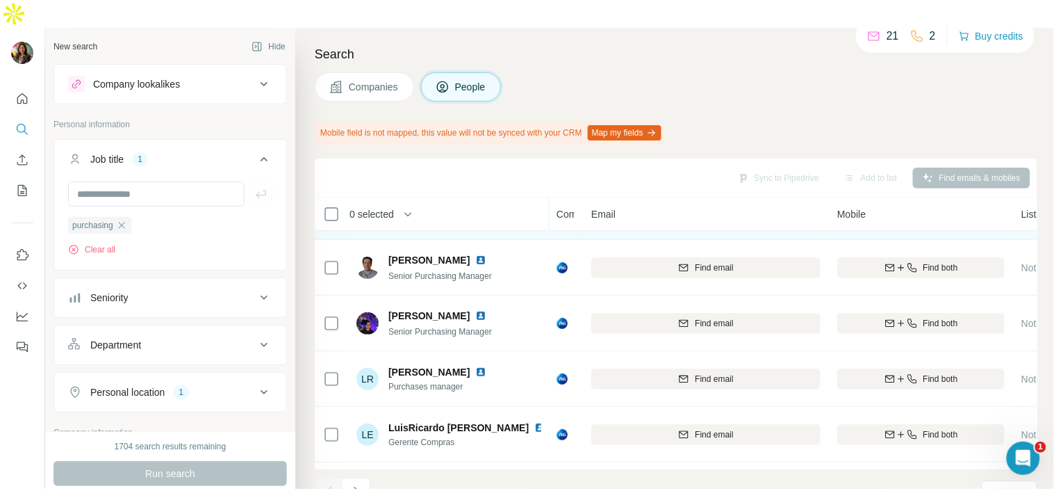
scroll to position [106, 0]
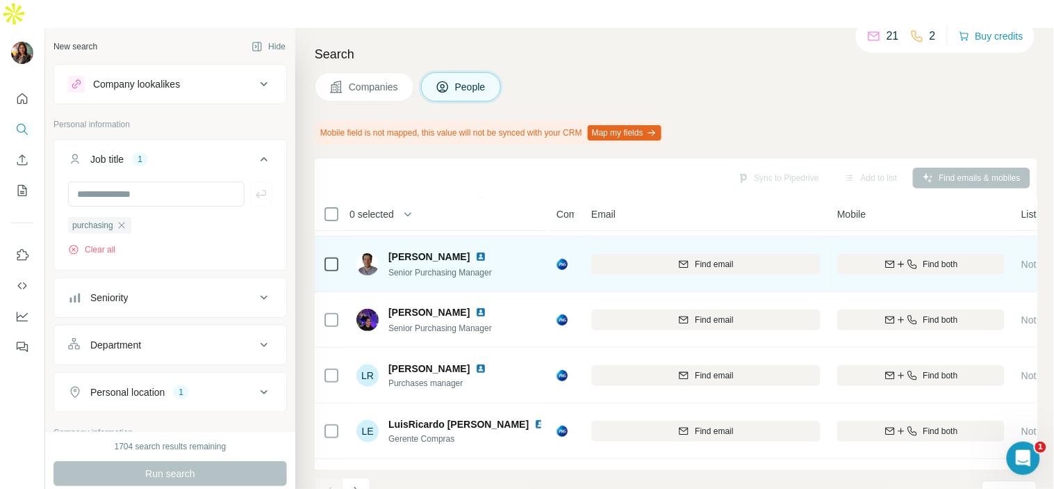
click at [487, 251] on img at bounding box center [480, 256] width 11 height 11
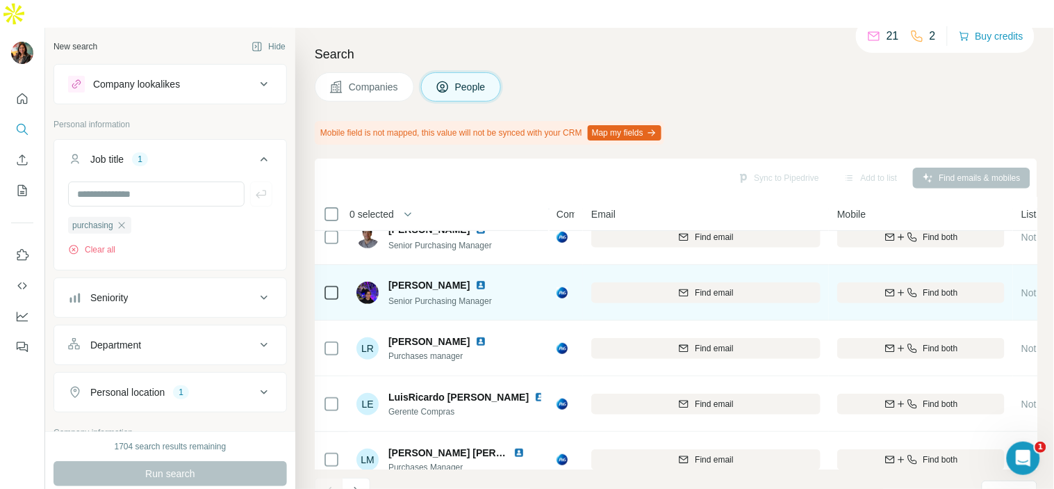
scroll to position [134, 0]
click at [483, 278] on img at bounding box center [480, 283] width 11 height 11
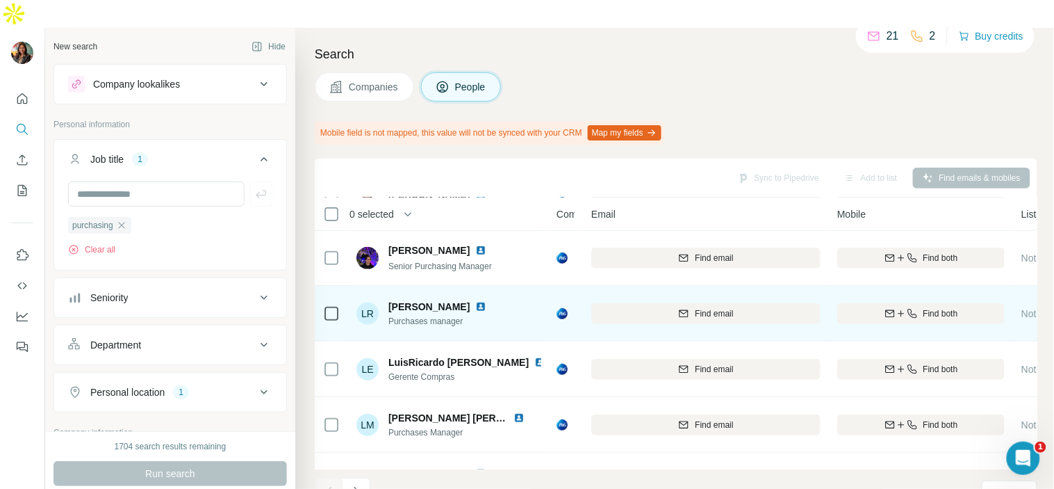
scroll to position [168, 0]
click at [485, 300] on img at bounding box center [480, 305] width 11 height 11
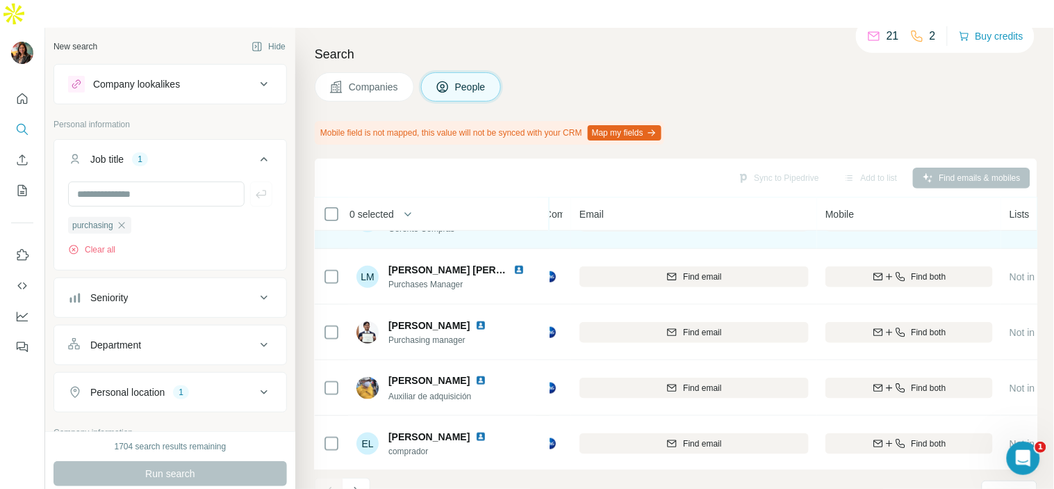
scroll to position [325, 12]
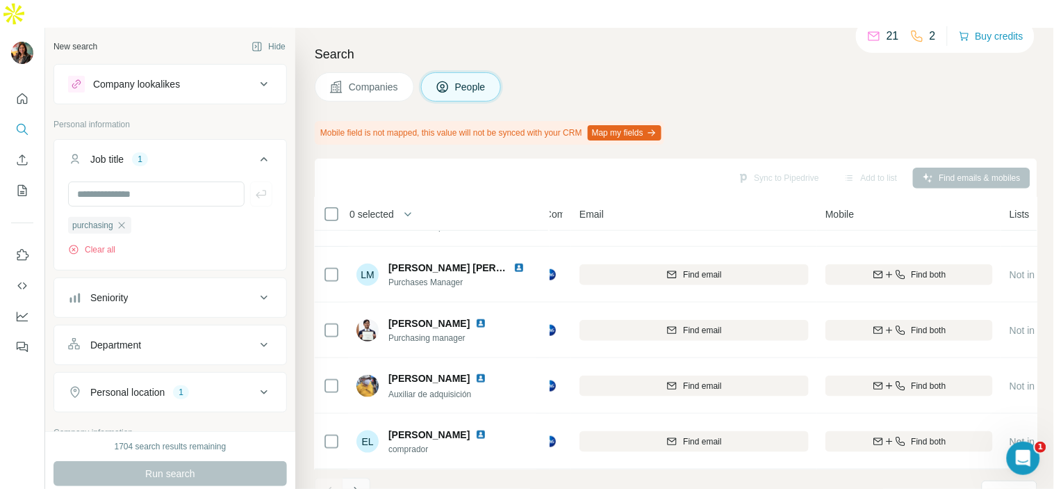
click at [358, 484] on icon "Navigate to next page" at bounding box center [357, 491] width 14 height 14
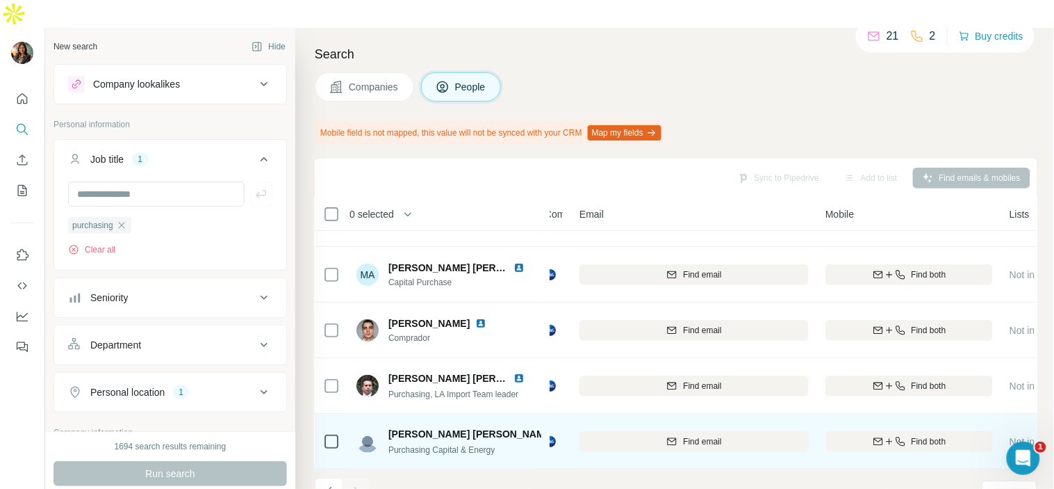
click at [560, 428] on img at bounding box center [565, 433] width 11 height 11
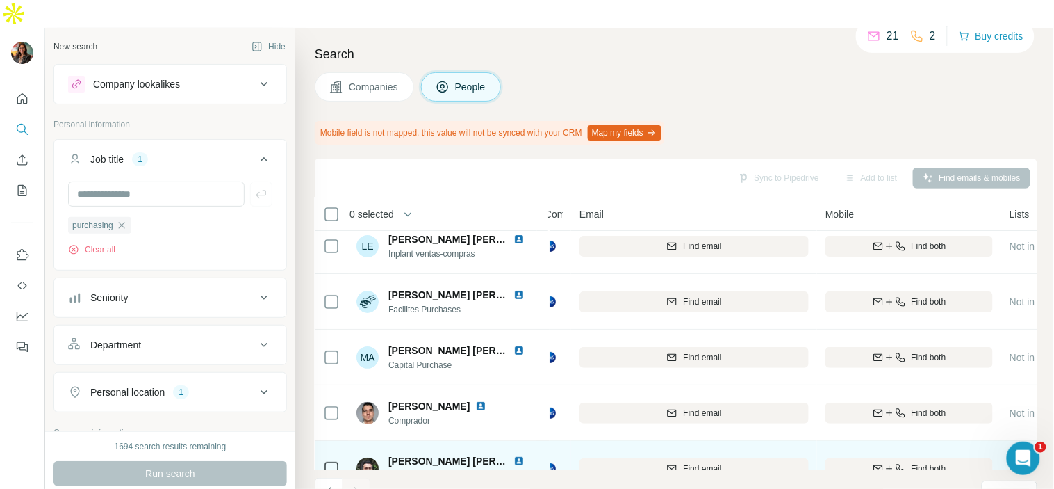
scroll to position [0, 12]
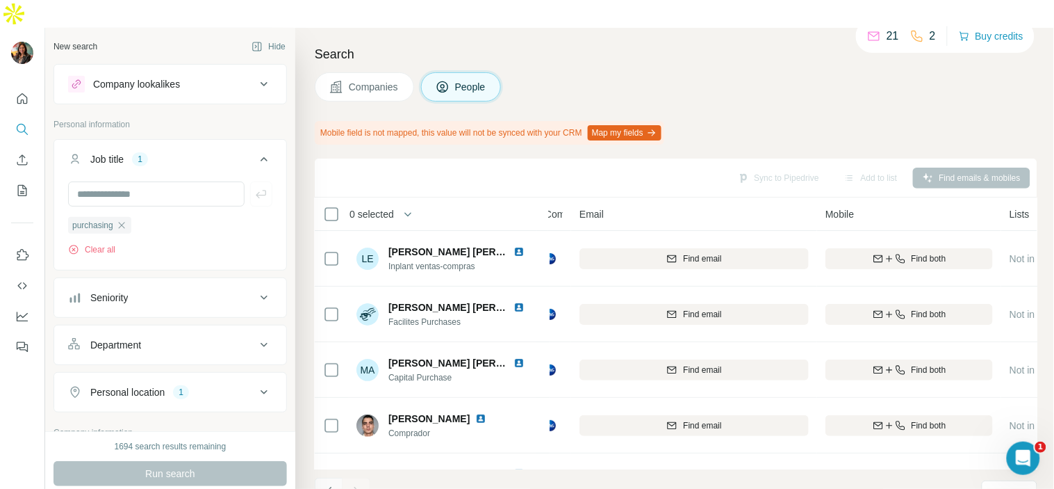
click at [327, 484] on icon "Navigate to previous page" at bounding box center [330, 491] width 14 height 14
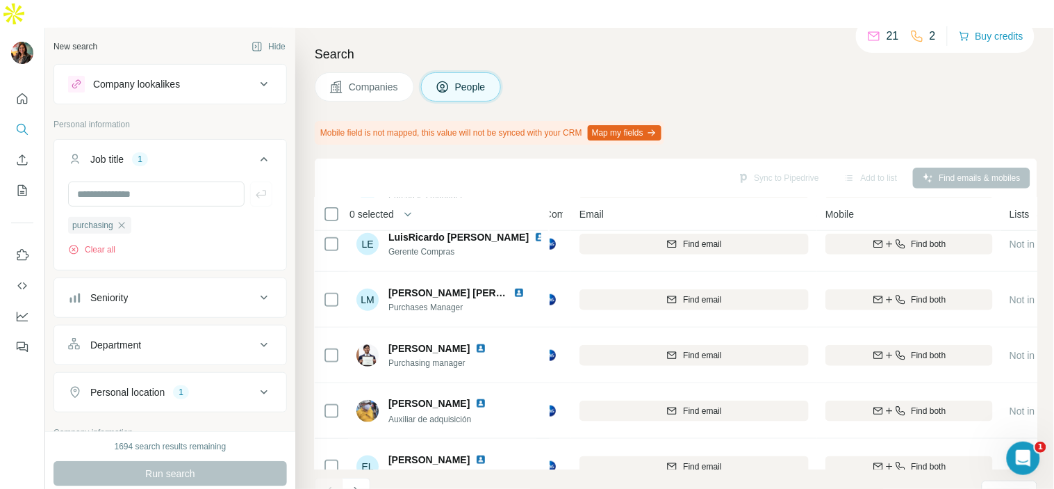
scroll to position [325, 12]
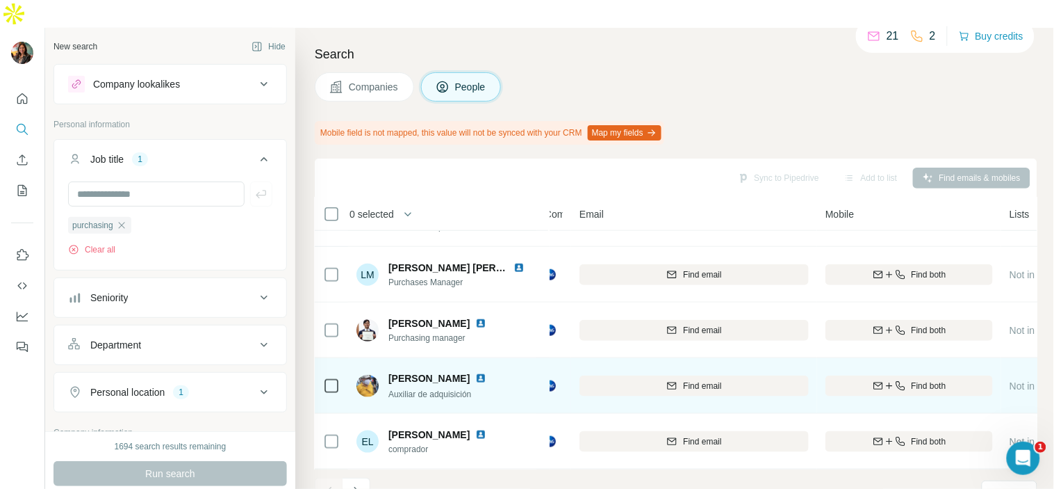
click at [481, 373] on img at bounding box center [480, 378] width 11 height 11
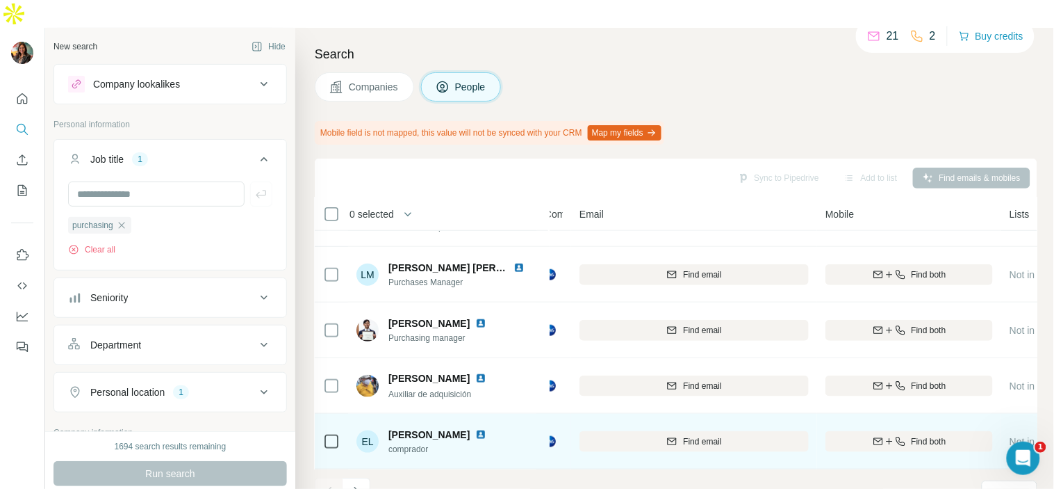
click at [475, 429] on img at bounding box center [480, 434] width 11 height 11
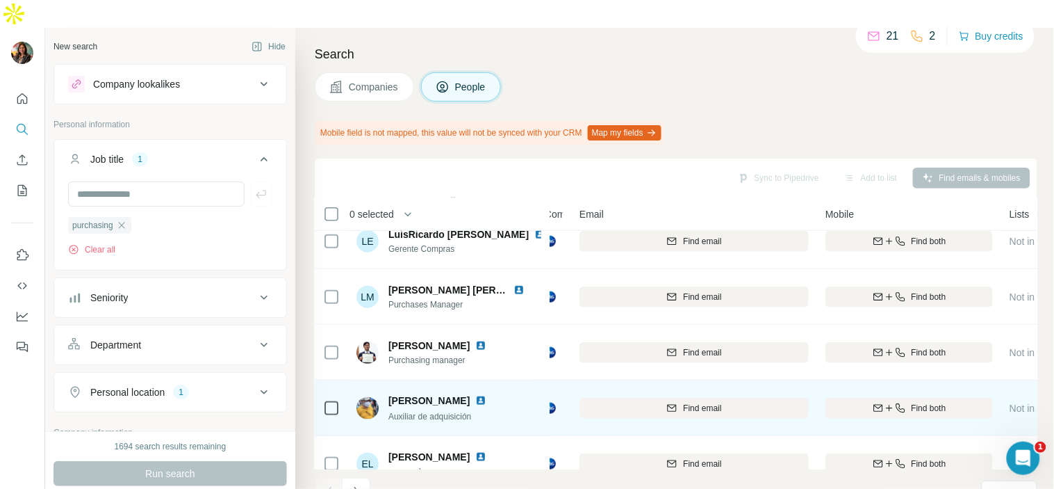
scroll to position [293, 12]
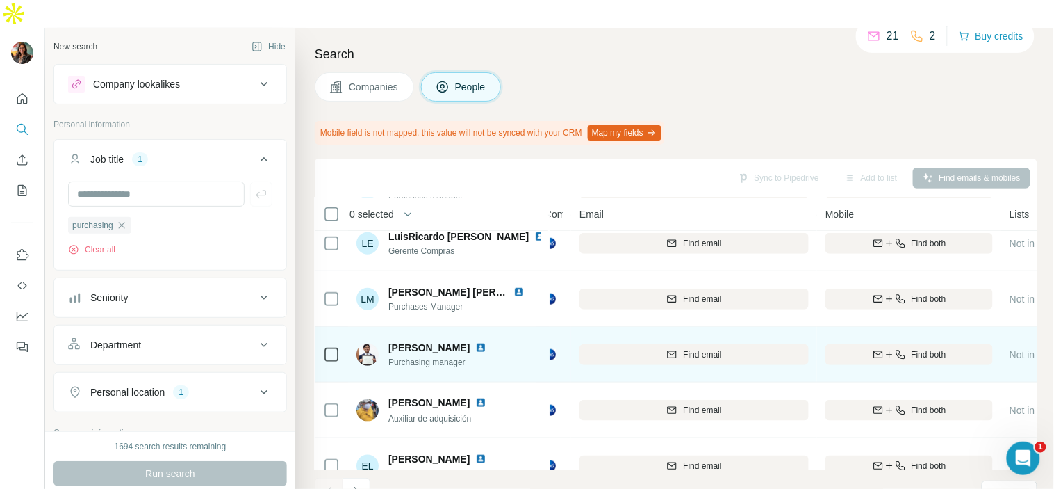
click at [484, 342] on img at bounding box center [480, 347] width 11 height 11
click at [683, 348] on span "Find email" at bounding box center [702, 354] width 38 height 13
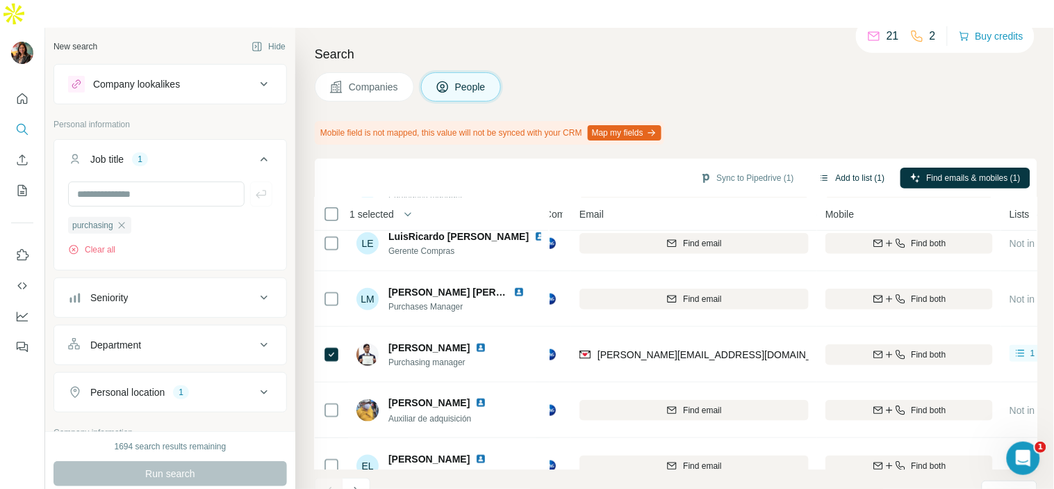
click at [830, 168] on button "Add to list (1)" at bounding box center [852, 178] width 85 height 21
click at [858, 168] on button "Add to list (1)" at bounding box center [852, 178] width 85 height 21
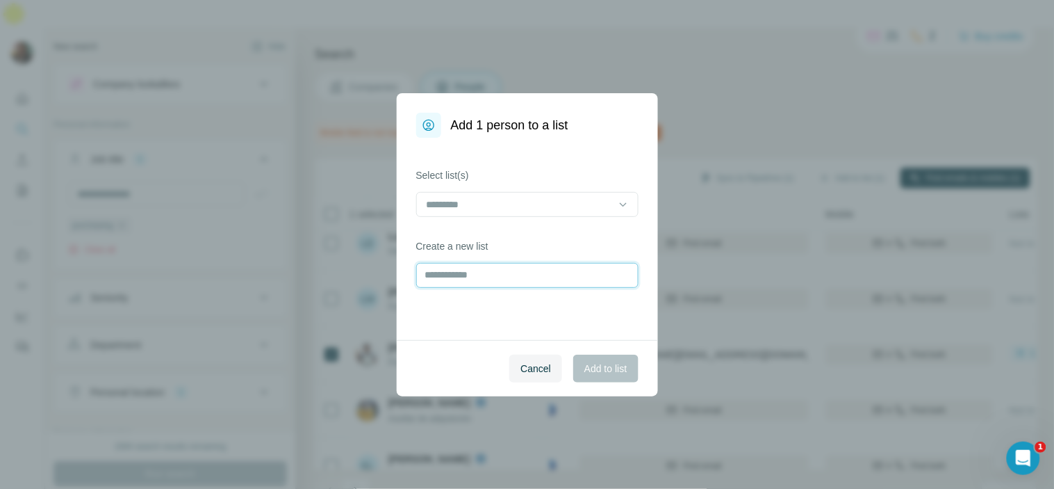
click at [491, 277] on input "text" at bounding box center [527, 275] width 222 height 25
type input "***"
click at [603, 379] on button "Add to list" at bounding box center [605, 368] width 65 height 28
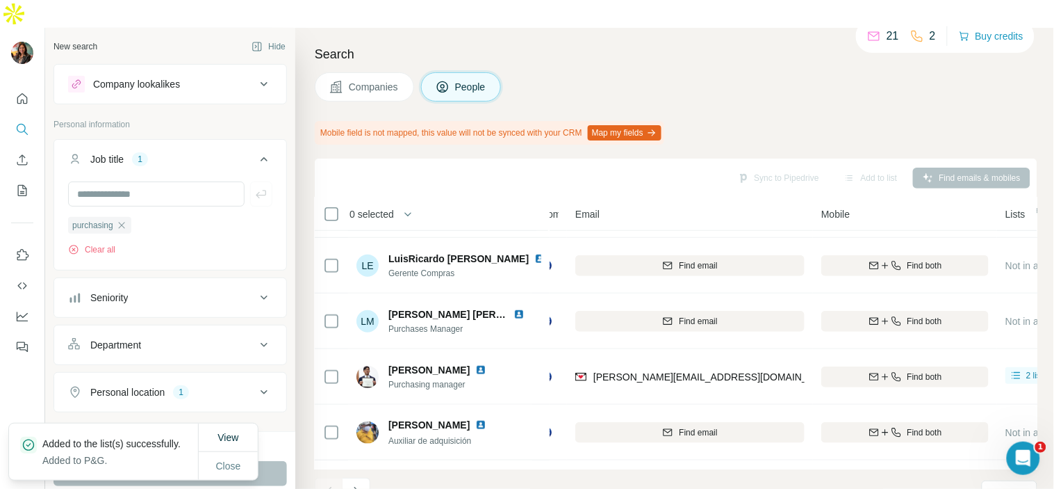
scroll to position [270, 16]
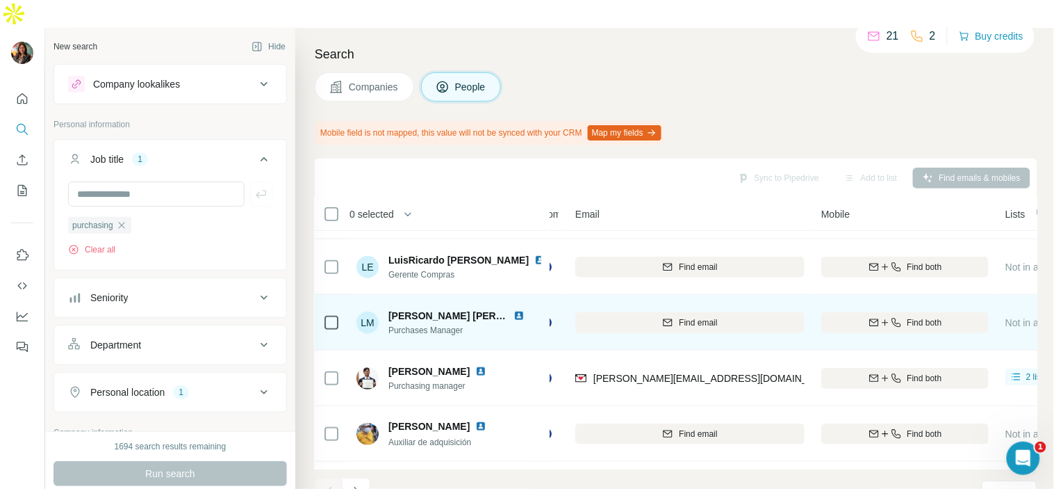
click at [516, 310] on img at bounding box center [519, 315] width 11 height 11
